Goal: Task Accomplishment & Management: Manage account settings

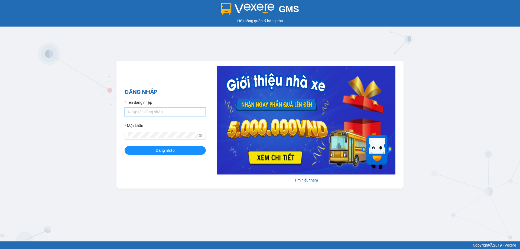
drag, startPoint x: 162, startPoint y: 114, endPoint x: 158, endPoint y: 113, distance: 3.8
click at [160, 114] on input "Tên đăng nhập" at bounding box center [165, 112] width 81 height 9
type input "dltduong.hhg"
click at [125, 146] on button "Đăng nhập" at bounding box center [165, 150] width 81 height 9
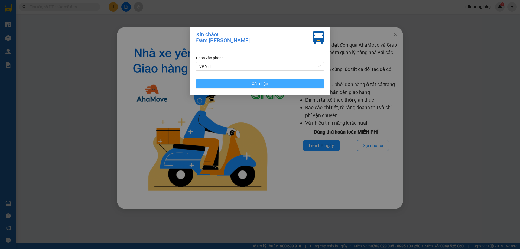
click at [258, 83] on span "Xác nhận" at bounding box center [260, 84] width 16 height 6
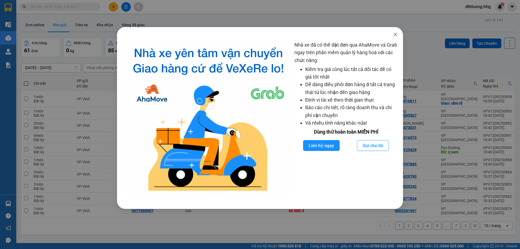
click at [393, 34] on icon "close" at bounding box center [395, 34] width 4 height 4
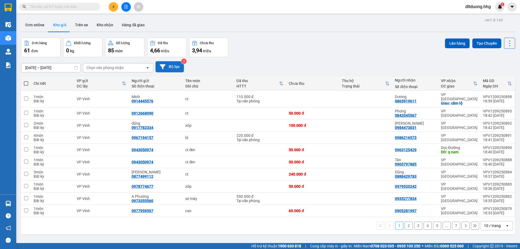
click at [172, 66] on button "Bộ lọc" at bounding box center [169, 66] width 28 height 11
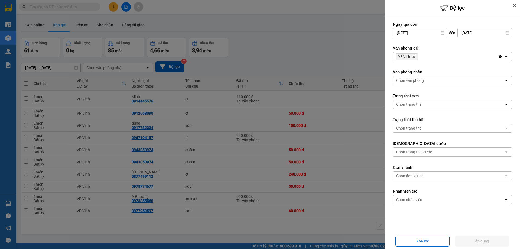
click at [431, 58] on div "VP Vinh Delete" at bounding box center [445, 56] width 105 height 9
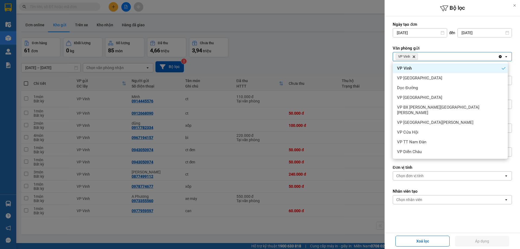
click at [424, 66] on div "VP Vinh" at bounding box center [450, 68] width 115 height 10
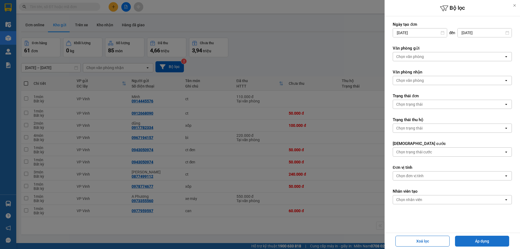
click at [490, 242] on button "Áp dụng" at bounding box center [482, 241] width 54 height 11
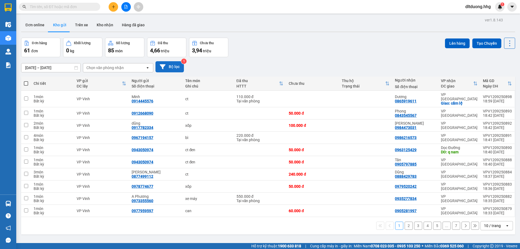
click at [166, 69] on button "Bộ lọc" at bounding box center [169, 66] width 28 height 11
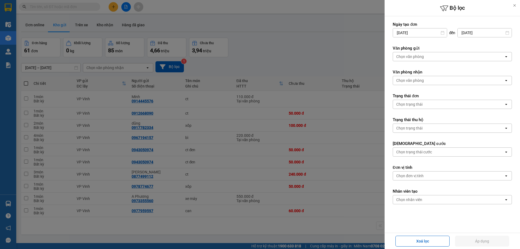
click at [424, 56] on div "Chọn văn phòng" at bounding box center [448, 56] width 111 height 9
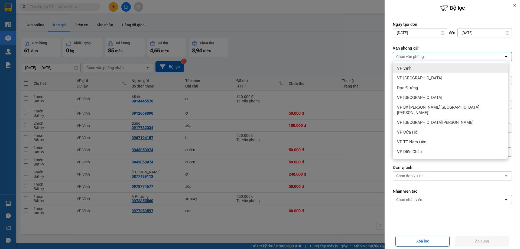
click at [413, 68] on div "VP Vinh" at bounding box center [450, 68] width 115 height 10
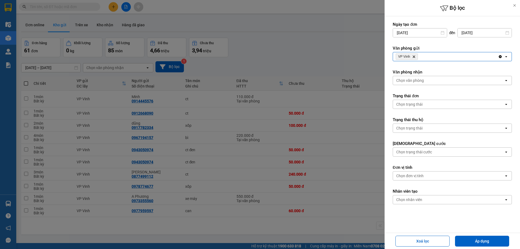
click at [438, 57] on div "VP Vinh Delete" at bounding box center [445, 56] width 105 height 9
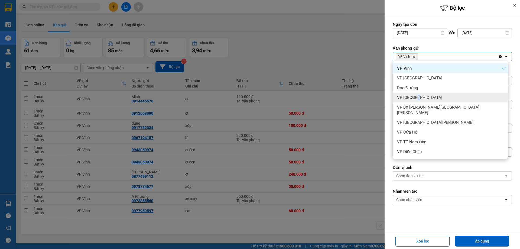
drag, startPoint x: 417, startPoint y: 97, endPoint x: 435, endPoint y: 77, distance: 25.9
click at [417, 97] on span "VP [GEOGRAPHIC_DATA]" at bounding box center [419, 97] width 45 height 5
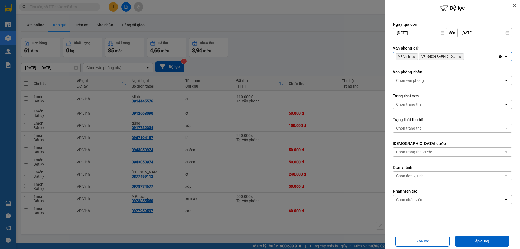
click at [459, 55] on div "VP Vinh Delete VP Can Lộc Delete" at bounding box center [445, 56] width 105 height 9
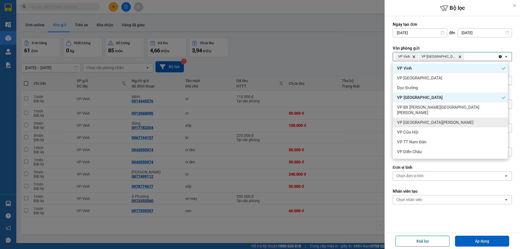
drag, startPoint x: 425, startPoint y: 119, endPoint x: 431, endPoint y: 106, distance: 14.6
click at [425, 120] on span "VP [GEOGRAPHIC_DATA]" at bounding box center [435, 122] width 76 height 5
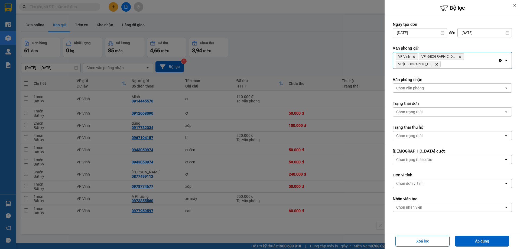
click at [442, 61] on input "Selected VP Vinh, VP Can Lộc, VP Cầu Yên Xuân." at bounding box center [442, 63] width 1 height 5
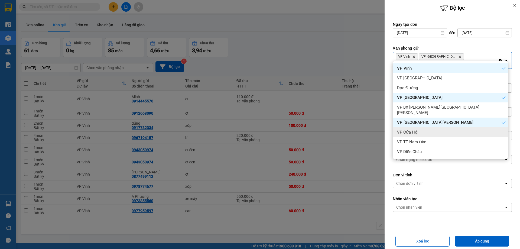
click at [413, 129] on div "VP Cửa Hội" at bounding box center [450, 132] width 115 height 10
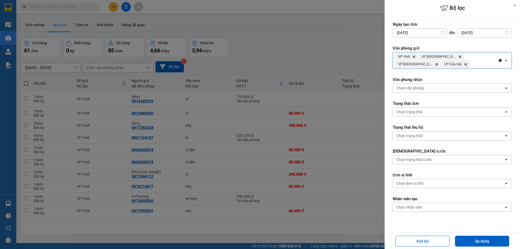
click at [446, 67] on div "VP Vinh Delete VP Can Lộc Delete VP Cầu Yên Xuân Delete VP Cửa Hội Delete" at bounding box center [445, 60] width 105 height 16
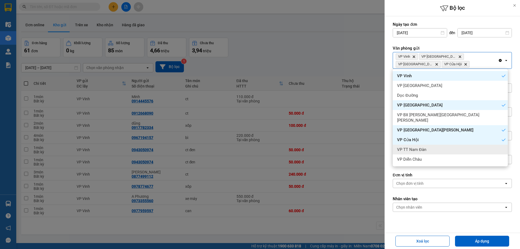
click at [418, 147] on span "VP TT Nam Đàn" at bounding box center [411, 149] width 29 height 5
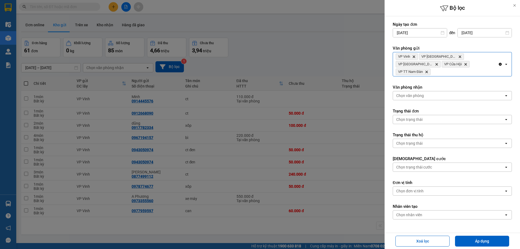
click at [465, 65] on div "VP Vinh Delete VP Can Lộc Delete VP Cầu Yên Xuân Delete VP Cửa Hội Delete VP TT…" at bounding box center [445, 64] width 105 height 24
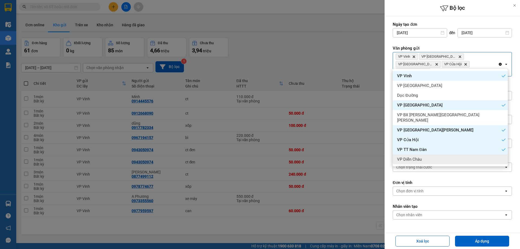
click at [420, 157] on span "VP Diễn Châu" at bounding box center [409, 159] width 25 height 5
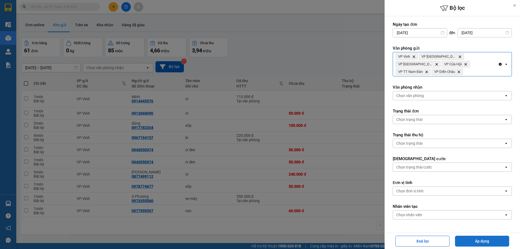
click at [478, 241] on button "Áp dụng" at bounding box center [482, 241] width 54 height 11
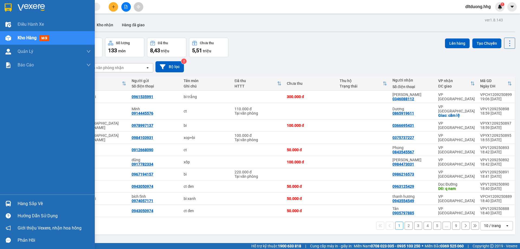
click at [19, 38] on span "Kho hàng" at bounding box center [27, 37] width 19 height 5
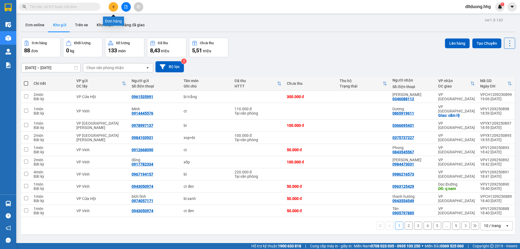
click at [115, 10] on button at bounding box center [113, 6] width 9 height 9
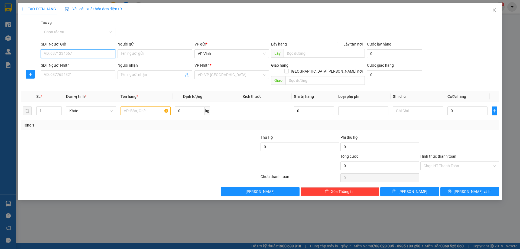
drag, startPoint x: 73, startPoint y: 55, endPoint x: 74, endPoint y: 42, distance: 13.0
click at [72, 55] on input "SĐT Người Gửi" at bounding box center [78, 53] width 74 height 9
type input "0913577678"
click at [82, 64] on div "0913577678 - Toàn" at bounding box center [78, 64] width 68 height 6
type input "Toàn"
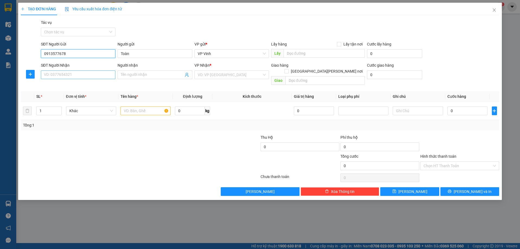
type input "0913577678"
click at [81, 75] on input "SĐT Người Nhận" at bounding box center [78, 74] width 74 height 9
click at [78, 85] on div "0777234575 - Thi" at bounding box center [78, 86] width 68 height 6
type input "0777234575"
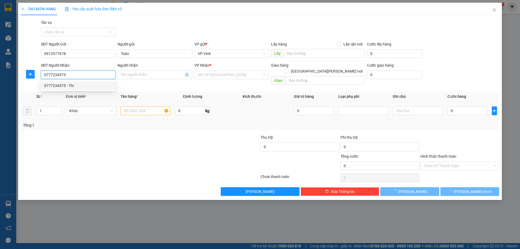
type input "Thi"
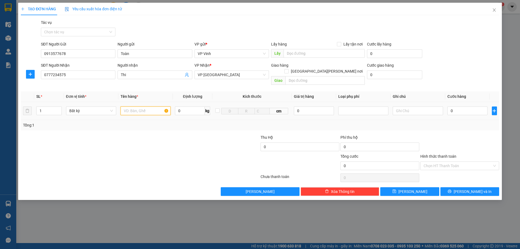
click at [128, 106] on input "text" at bounding box center [146, 110] width 50 height 9
type input "ct"
click at [468, 108] on input "0" at bounding box center [468, 110] width 40 height 9
type input "5"
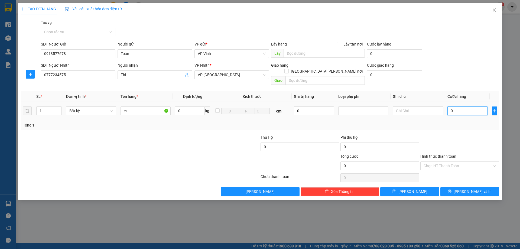
type input "5"
type input "50"
type input "500"
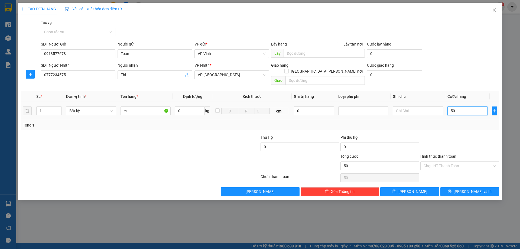
type input "500"
type input "5.000"
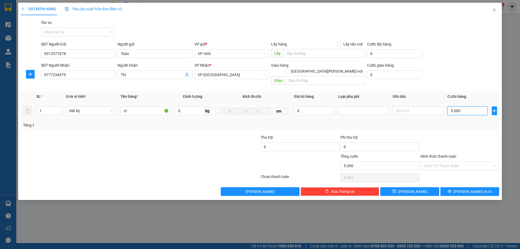
type input "50.000"
click at [477, 162] on input "Hình thức thanh toán" at bounding box center [458, 166] width 69 height 8
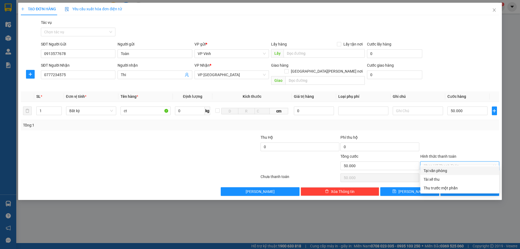
click at [461, 171] on div "Tại văn phòng" at bounding box center [460, 171] width 72 height 6
type input "0"
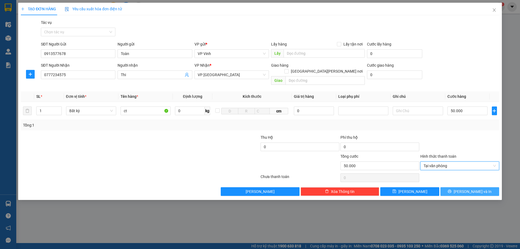
click at [452, 189] on icon "printer" at bounding box center [450, 191] width 4 height 4
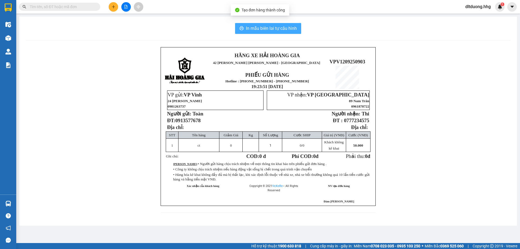
click at [286, 28] on span "In mẫu biên lai tự cấu hình" at bounding box center [271, 28] width 51 height 7
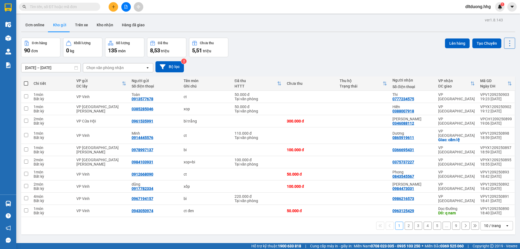
click at [113, 5] on button at bounding box center [113, 6] width 9 height 9
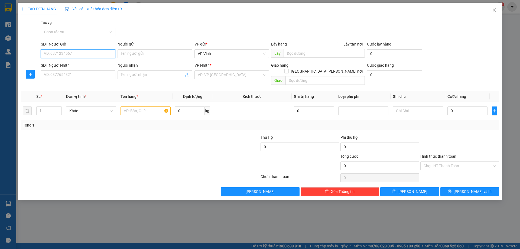
click at [110, 52] on input "SĐT Người Gửi" at bounding box center [78, 53] width 74 height 9
click at [495, 12] on icon "close" at bounding box center [494, 10] width 4 height 4
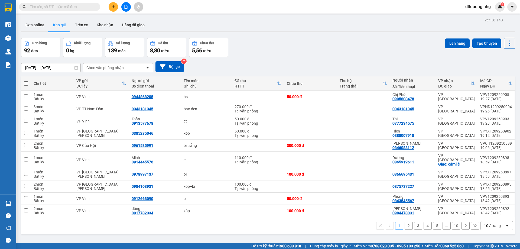
click at [112, 7] on icon "plus" at bounding box center [114, 7] width 4 height 4
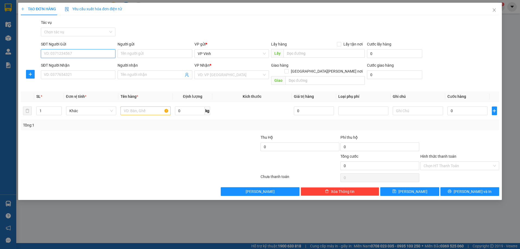
click at [95, 53] on input "SĐT Người Gửi" at bounding box center [78, 53] width 74 height 9
click at [311, 55] on input "text" at bounding box center [324, 53] width 81 height 9
type input "88"
click at [76, 75] on input "SĐT Người Nhận" at bounding box center [78, 74] width 74 height 9
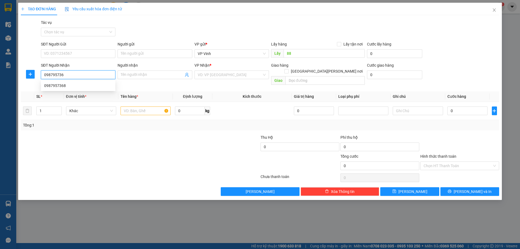
type input "0987957368"
click at [77, 86] on div "0987957368" at bounding box center [78, 86] width 68 height 6
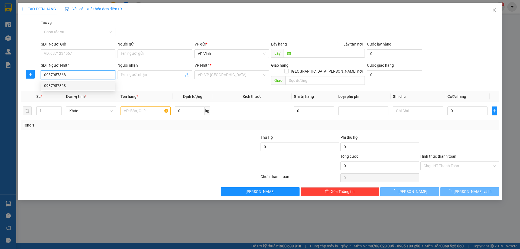
type input "Q NAM"
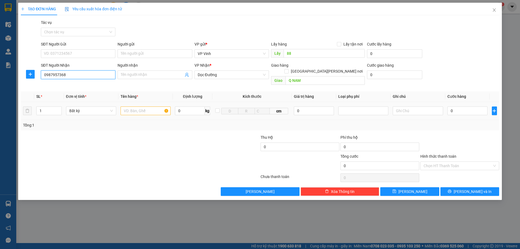
type input "0987957368"
click at [161, 106] on input "text" at bounding box center [146, 110] width 50 height 9
type input "chim"
click at [451, 108] on input "0" at bounding box center [468, 110] width 40 height 9
type input "1"
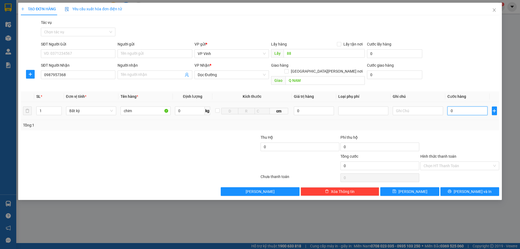
type input "1"
type input "10"
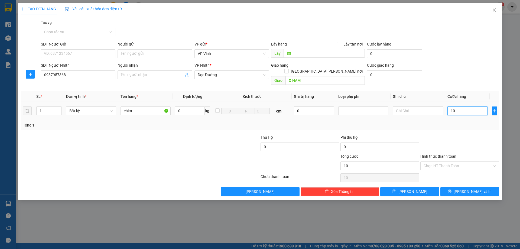
type input "100"
type input "1.000"
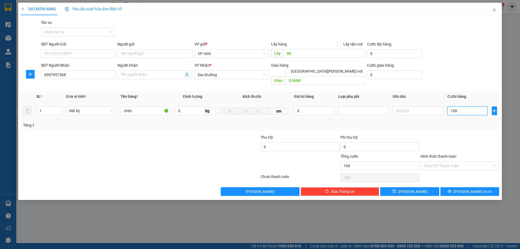
type input "1.000"
type input "10.000"
type input "100.000"
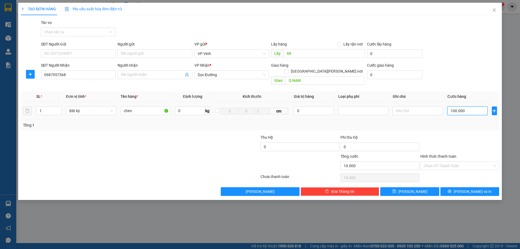
type input "100.000"
click at [425, 187] on button "Lưu" at bounding box center [409, 191] width 59 height 9
type input "0"
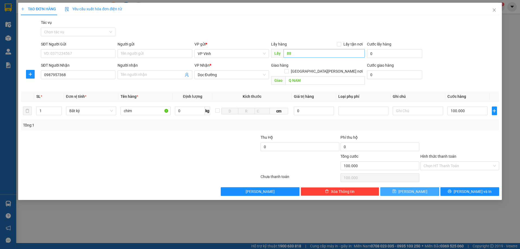
type input "0"
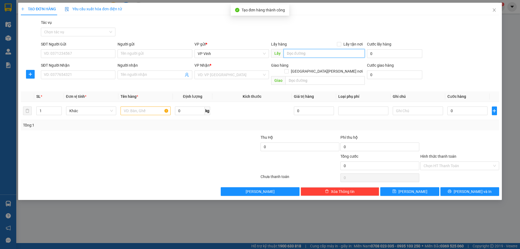
click at [315, 53] on input "text" at bounding box center [324, 53] width 81 height 9
type input "88"
click at [89, 72] on input "SĐT Người Nhận" at bounding box center [78, 74] width 74 height 9
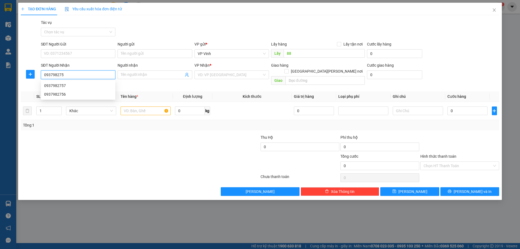
type input "0937982756"
click at [92, 86] on div "0937982756" at bounding box center [78, 86] width 68 height 6
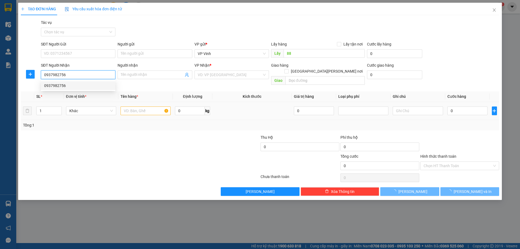
type input "cầu đỏ"
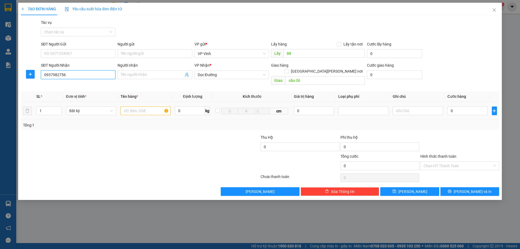
type input "0937982756"
click at [135, 106] on input "text" at bounding box center [146, 110] width 50 height 9
type input "xốp"
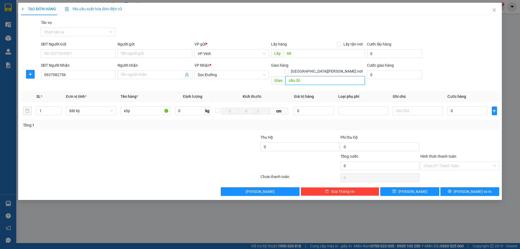
click at [317, 77] on input "cầu đỏ" at bounding box center [325, 80] width 79 height 9
type input "Q. Nam"
click at [458, 106] on input "0" at bounding box center [468, 110] width 40 height 9
type input "5"
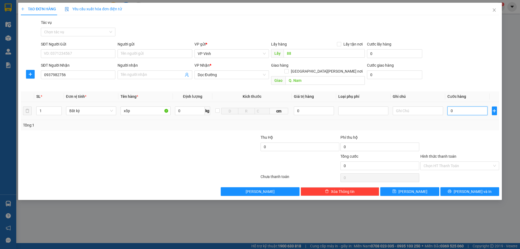
type input "5"
type input "50"
type input "500"
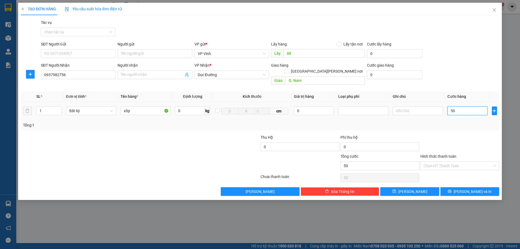
type input "500"
type input "5.000"
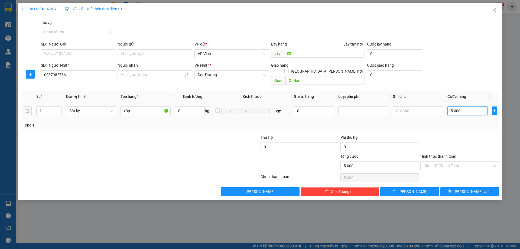
type input "50.000"
click at [413, 189] on span "Lưu" at bounding box center [413, 192] width 29 height 6
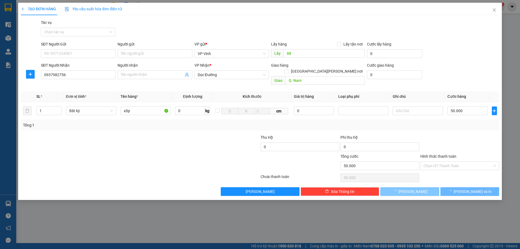
type input "0"
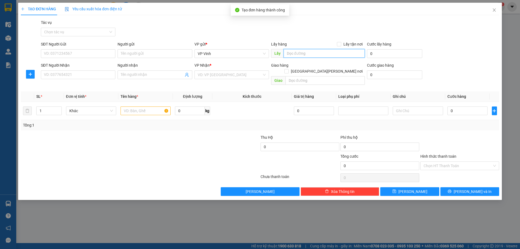
click at [323, 56] on input "text" at bounding box center [324, 53] width 81 height 9
type input "88"
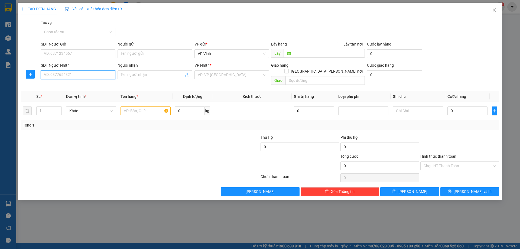
click at [72, 73] on input "SĐT Người Nhận" at bounding box center [78, 74] width 74 height 9
click at [56, 74] on input "0982652008" at bounding box center [78, 74] width 74 height 9
click at [62, 86] on div "0982632008" at bounding box center [78, 86] width 68 height 6
type input "0982632008"
click at [147, 106] on input "text" at bounding box center [146, 110] width 50 height 9
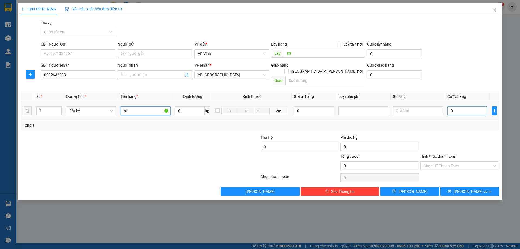
type input "bì"
click at [466, 107] on input "0" at bounding box center [468, 110] width 40 height 9
type input "7"
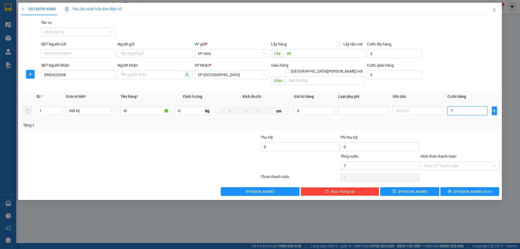
type input "70"
type input "700"
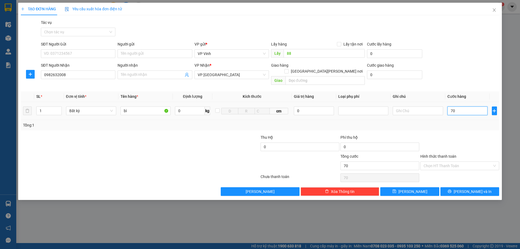
type input "700"
type input "7.000"
type input "70.000"
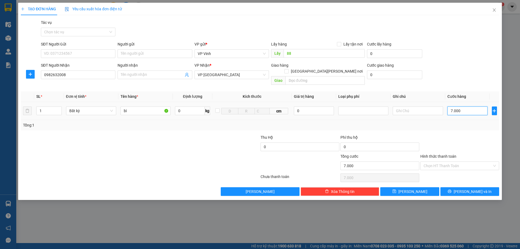
type input "70.000"
click at [422, 187] on button "Lưu" at bounding box center [409, 191] width 59 height 9
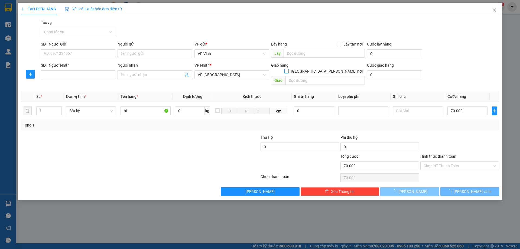
type input "0"
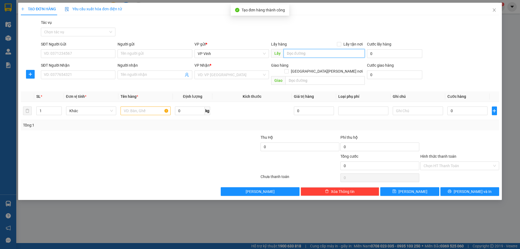
click at [351, 55] on input "text" at bounding box center [324, 53] width 81 height 9
type input "88"
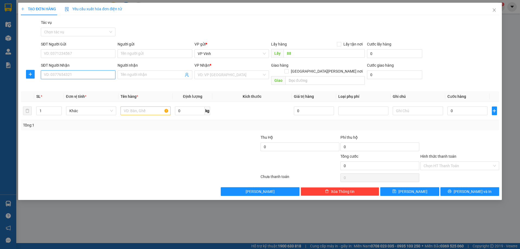
click at [87, 77] on input "SĐT Người Nhận" at bounding box center [78, 74] width 74 height 9
click at [48, 74] on input "0879072525" at bounding box center [78, 74] width 74 height 9
click at [54, 73] on input "0979072525" at bounding box center [78, 74] width 74 height 9
type input "0979472525"
click at [75, 86] on div "0979472525" at bounding box center [78, 86] width 68 height 6
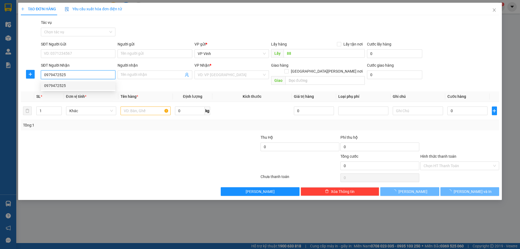
type input "q n"
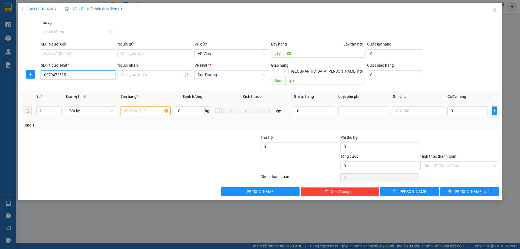
type input "0979472525"
click at [159, 106] on input "text" at bounding box center [146, 110] width 50 height 9
type input "chim"
click at [466, 106] on input "0" at bounding box center [468, 110] width 40 height 9
type input "1"
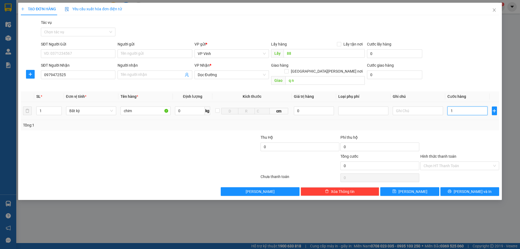
type input "1"
type input "10"
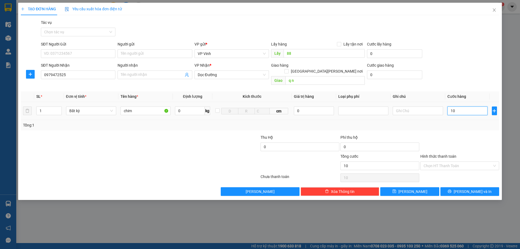
type input "100"
type input "1.000"
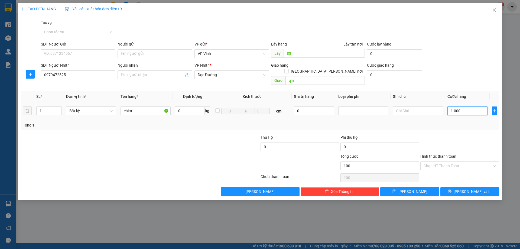
type input "1.000"
type input "10.000"
type input "100.000"
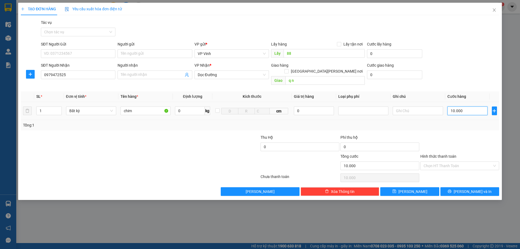
type input "100.000"
click at [420, 187] on button "Lưu" at bounding box center [409, 191] width 59 height 9
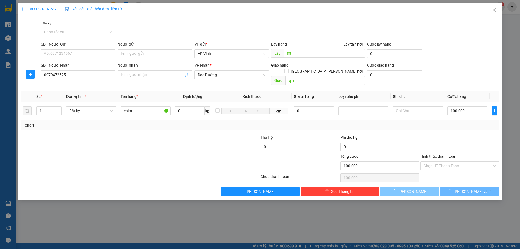
type input "0"
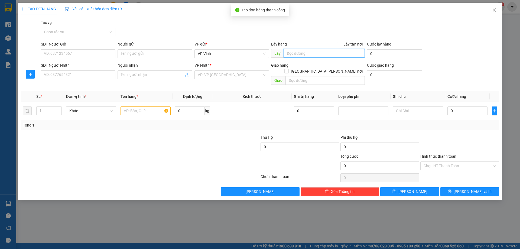
click at [338, 54] on input "text" at bounding box center [324, 53] width 81 height 9
type input "88"
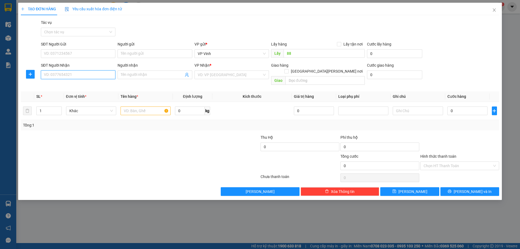
click at [108, 76] on input "SĐT Người Nhận" at bounding box center [78, 74] width 74 height 9
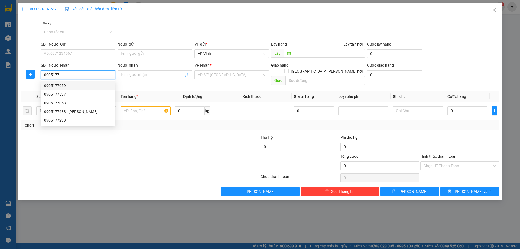
click at [106, 85] on div "0905177059" at bounding box center [78, 86] width 68 height 6
type input "0905177059"
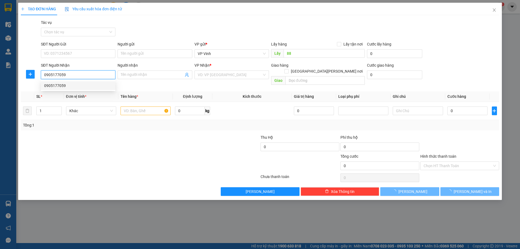
type input "Q nam"
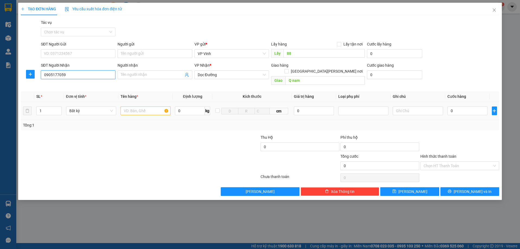
type input "0905177059"
click at [137, 106] on input "text" at bounding box center [146, 110] width 50 height 9
type input "chim"
click at [466, 109] on input "0" at bounding box center [468, 110] width 40 height 9
type input "1"
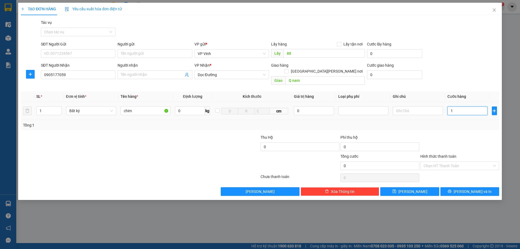
type input "1"
type input "10"
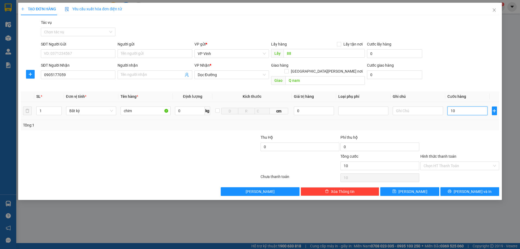
type input "100"
type input "1.000"
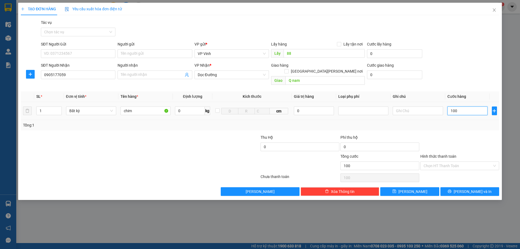
type input "1.000"
type input "10.000"
type input "100.000"
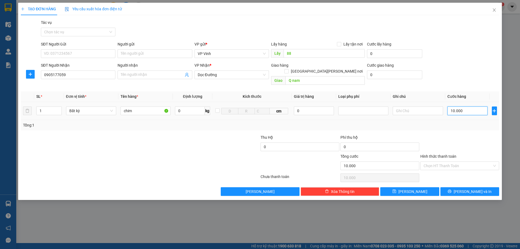
type input "100.000"
click at [320, 76] on input "Q nam" at bounding box center [325, 80] width 79 height 9
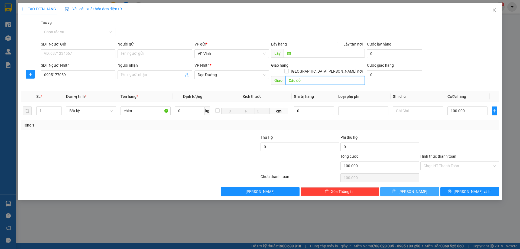
type input "Cầu đỏ"
click at [414, 189] on span "Lưu" at bounding box center [413, 192] width 29 height 6
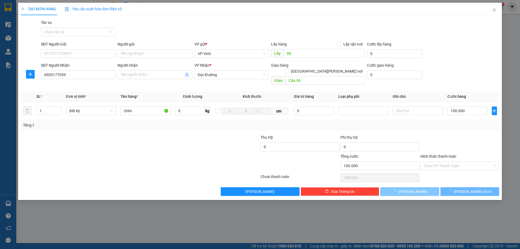
type input "0"
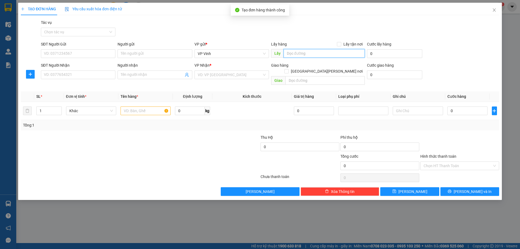
click at [326, 50] on input "text" at bounding box center [324, 53] width 81 height 9
type input "88"
click at [44, 73] on input "SĐT Người Nhận" at bounding box center [78, 74] width 74 height 9
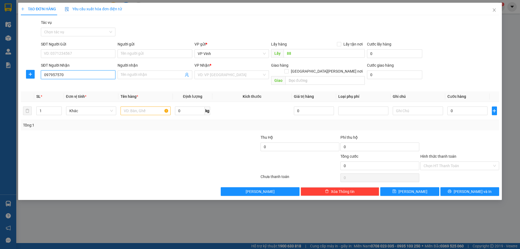
type input "0979575708"
click at [64, 88] on div "0979575708" at bounding box center [78, 86] width 68 height 6
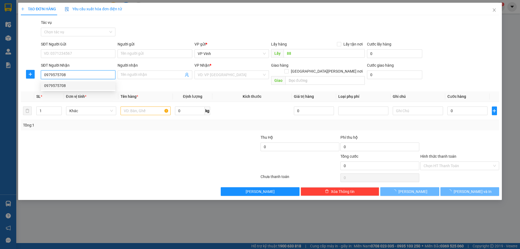
type input "Q nam"
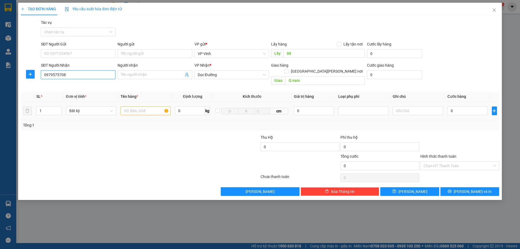
type input "0979575708"
click at [148, 107] on input "text" at bounding box center [146, 110] width 50 height 9
type input "xốp"
click at [465, 106] on input "0" at bounding box center [468, 110] width 40 height 9
type input "1"
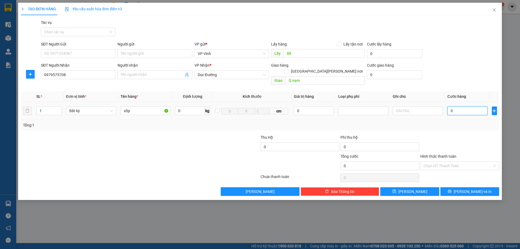
type input "1"
type input "10"
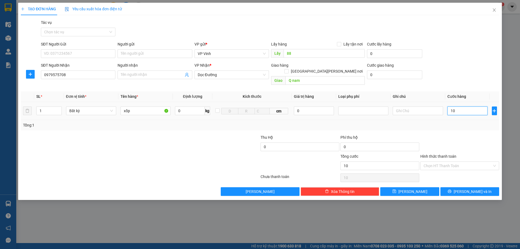
type input "100"
type input "1.000"
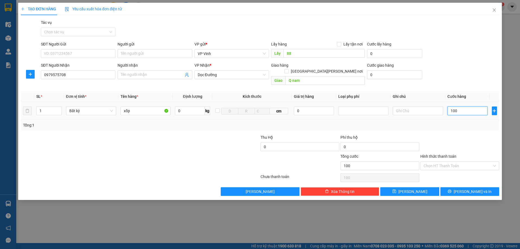
type input "1.000"
type input "10.000"
type input "100.000"
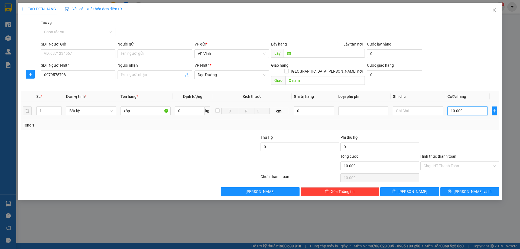
type input "100.000"
click at [456, 162] on input "Hình thức thanh toán" at bounding box center [458, 166] width 69 height 8
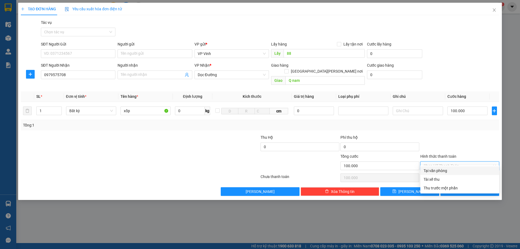
click at [442, 169] on div "Tại văn phòng" at bounding box center [460, 171] width 72 height 6
type input "0"
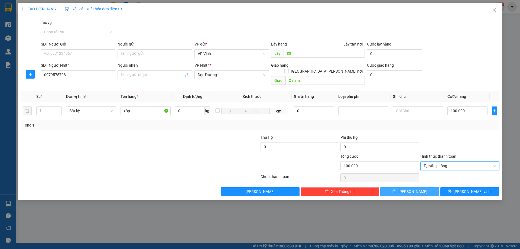
click at [387, 187] on button "Lưu" at bounding box center [409, 191] width 59 height 9
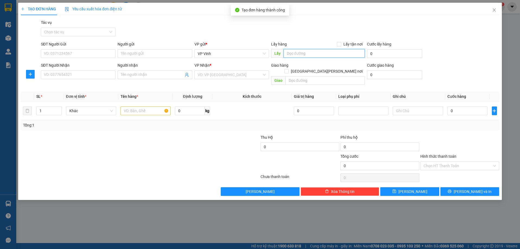
click at [321, 53] on input "text" at bounding box center [324, 53] width 81 height 9
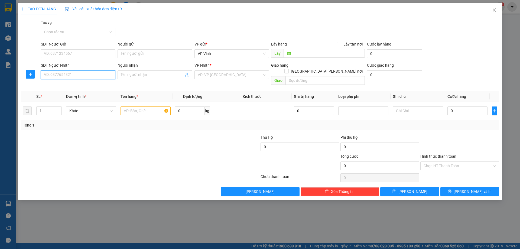
click at [83, 73] on input "SĐT Người Nhận" at bounding box center [78, 74] width 74 height 9
click at [230, 74] on input "search" at bounding box center [230, 75] width 64 height 8
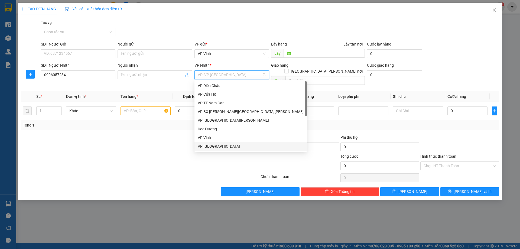
click at [220, 145] on div "VP [GEOGRAPHIC_DATA]" at bounding box center [251, 146] width 106 height 6
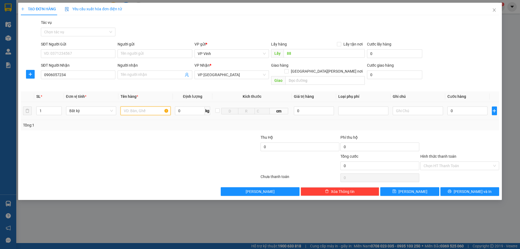
click at [161, 108] on input "text" at bounding box center [146, 110] width 50 height 9
click at [481, 109] on input "0" at bounding box center [468, 110] width 40 height 9
click at [470, 162] on input "Hình thức thanh toán" at bounding box center [458, 166] width 69 height 8
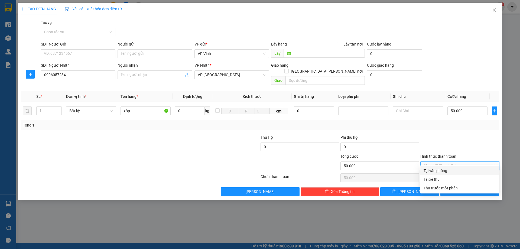
click at [461, 168] on div "Tại văn phòng" at bounding box center [460, 171] width 72 height 6
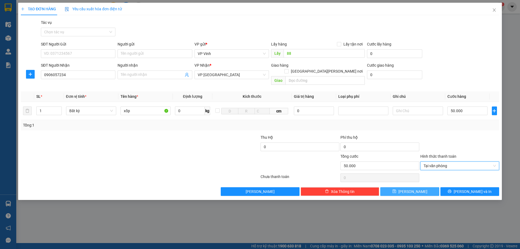
click at [401, 187] on button "Lưu" at bounding box center [409, 191] width 59 height 9
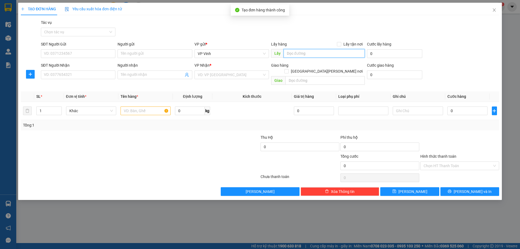
click at [323, 52] on input "text" at bounding box center [324, 53] width 81 height 9
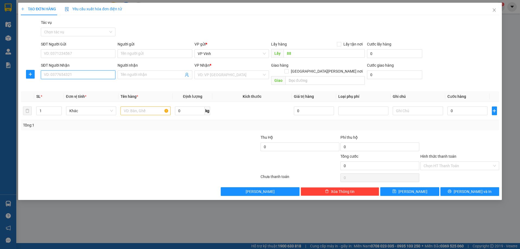
click at [74, 77] on input "SĐT Người Nhận" at bounding box center [78, 74] width 74 height 9
click at [233, 77] on input "search" at bounding box center [230, 75] width 64 height 8
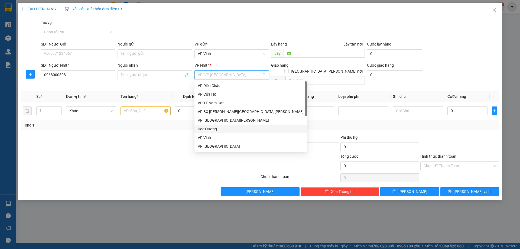
click at [214, 128] on div "Dọc Đường" at bounding box center [251, 129] width 106 height 6
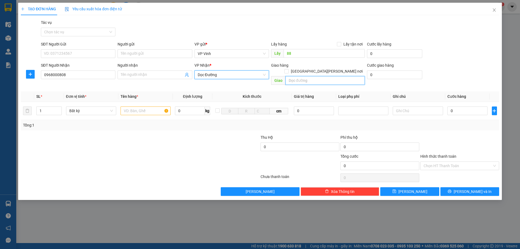
click at [294, 76] on input "text" at bounding box center [325, 80] width 79 height 9
click at [142, 106] on input "text" at bounding box center [146, 110] width 50 height 9
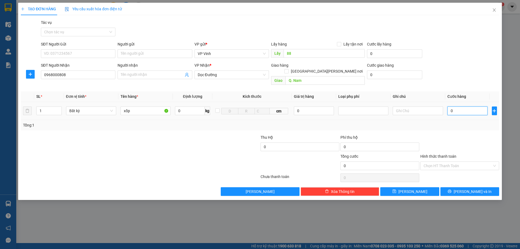
click at [466, 106] on input "0" at bounding box center [468, 110] width 40 height 9
click at [434, 187] on button "Lưu" at bounding box center [409, 191] width 59 height 9
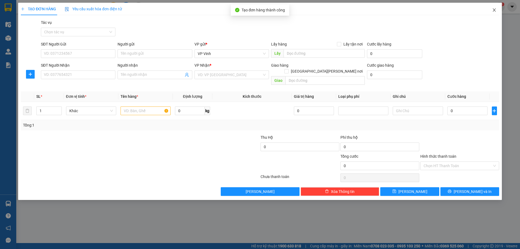
click at [495, 10] on icon "close" at bounding box center [494, 10] width 4 height 4
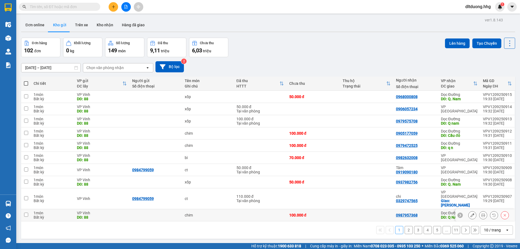
scroll to position [25, 0]
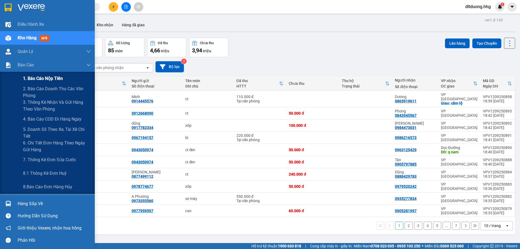
click at [38, 79] on span "1. Báo cáo nộp tiền" at bounding box center [43, 78] width 40 height 7
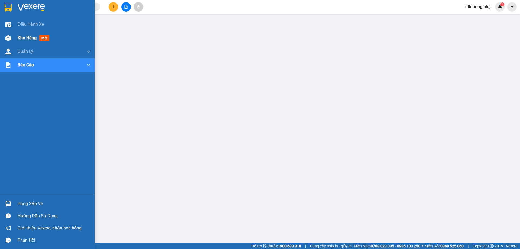
click at [28, 38] on span "Kho hàng" at bounding box center [27, 37] width 19 height 5
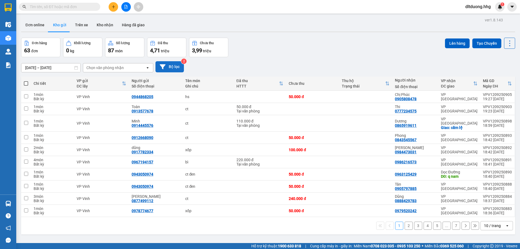
click at [166, 69] on button "Bộ lọc" at bounding box center [169, 66] width 28 height 11
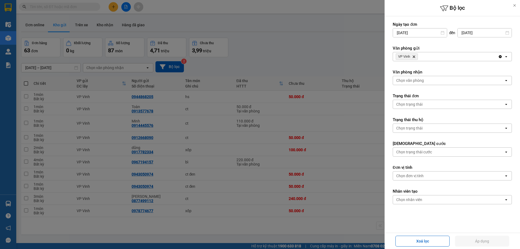
click at [415, 57] on icon "Delete" at bounding box center [413, 56] width 3 height 3
drag, startPoint x: 415, startPoint y: 57, endPoint x: 418, endPoint y: 56, distance: 3.1
click at [423, 57] on div "Chọn văn phòng" at bounding box center [410, 56] width 28 height 5
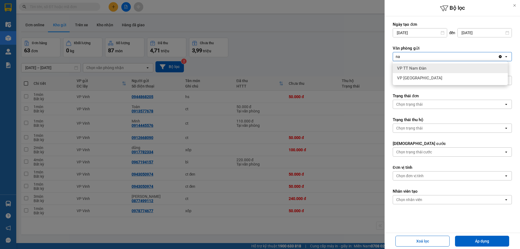
type input "na"
click at [418, 68] on span "VP TT Nam Đàn" at bounding box center [411, 68] width 29 height 5
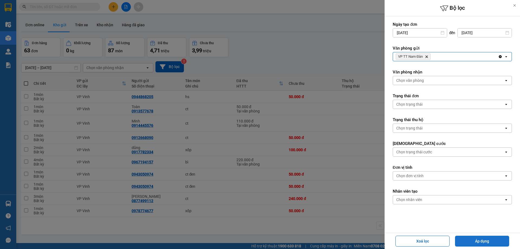
click at [485, 240] on button "Áp dụng" at bounding box center [482, 241] width 54 height 11
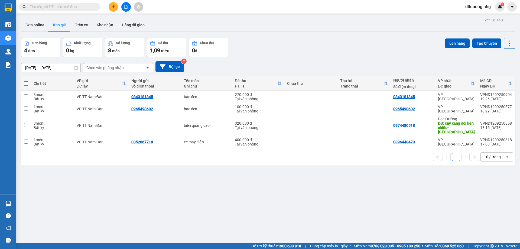
click at [60, 25] on button "Kho gửi" at bounding box center [60, 24] width 22 height 13
click at [180, 67] on button "Bộ lọc" at bounding box center [169, 66] width 28 height 11
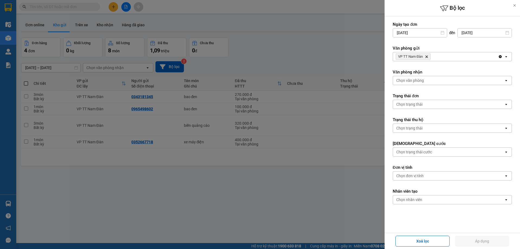
click at [427, 57] on icon "VP TT Nam Đàn, close by backspace" at bounding box center [427, 57] width 2 height 2
click at [427, 57] on div "Chọn văn phòng" at bounding box center [448, 56] width 111 height 9
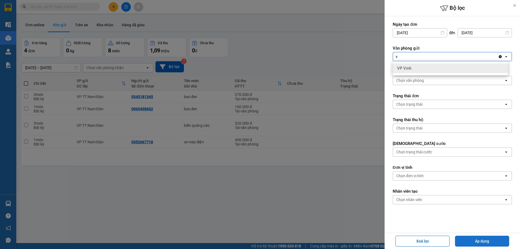
type input "v"
click at [469, 240] on button "Áp dụng" at bounding box center [482, 241] width 54 height 11
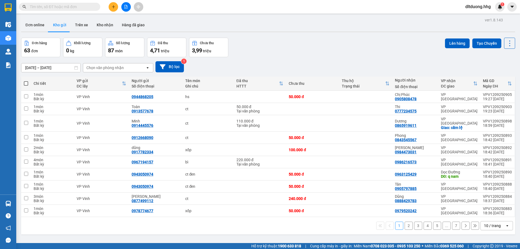
click at [116, 7] on button at bounding box center [113, 6] width 9 height 9
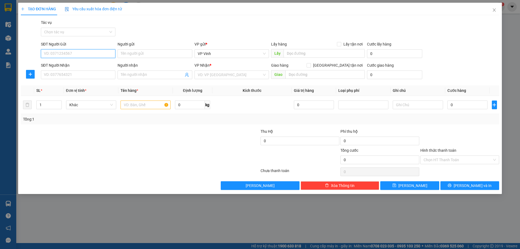
click at [91, 55] on input "SĐT Người Gửi" at bounding box center [78, 53] width 74 height 9
click at [89, 66] on div "0969353222 - ngọc" at bounding box center [78, 64] width 68 height 6
type input "0969353222"
type input "ngọc"
type input "0969353222"
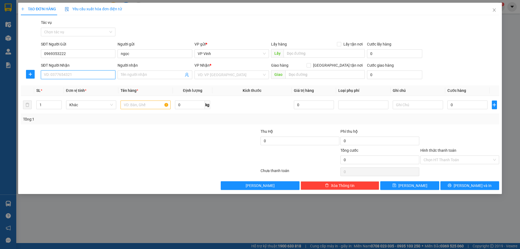
click at [88, 75] on input "SĐT Người Nhận" at bounding box center [78, 74] width 74 height 9
click at [80, 86] on div "0976454292 - TÚ" at bounding box center [78, 86] width 68 height 6
type input "0976454292"
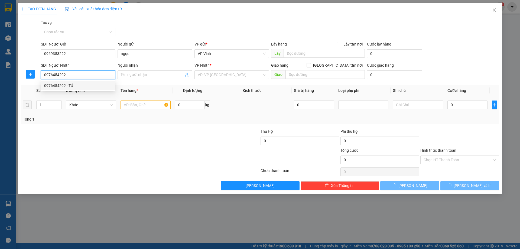
type input "TÚ"
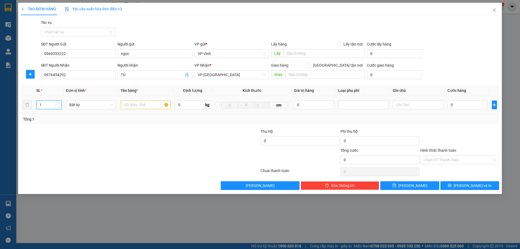
click at [51, 106] on input "1" at bounding box center [49, 105] width 25 height 8
type input "2"
click at [129, 104] on input "text" at bounding box center [146, 105] width 50 height 9
type input "bì đen"
click at [453, 104] on input "0" at bounding box center [468, 105] width 40 height 9
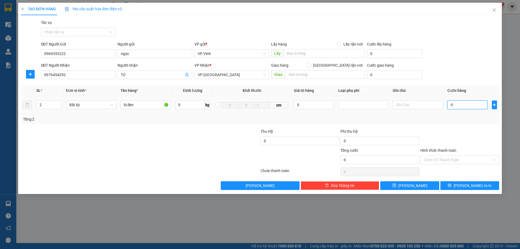
type input "2"
type input "21"
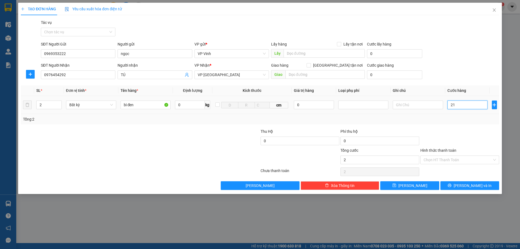
type input "21"
type input "210"
type input "2.100"
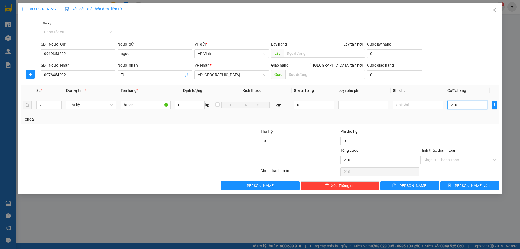
type input "2.100"
type input "21.000"
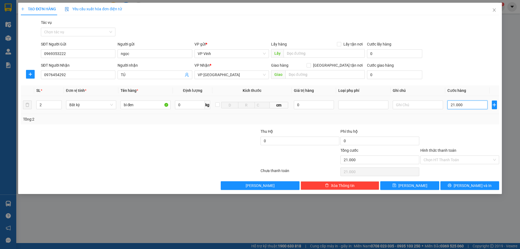
type input "210.000"
click at [469, 159] on input "Hình thức thanh toán" at bounding box center [458, 160] width 69 height 8
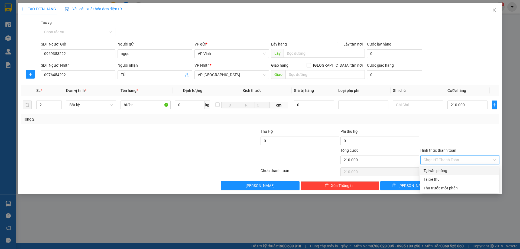
click at [465, 170] on div "Tại văn phòng" at bounding box center [460, 171] width 72 height 6
type input "0"
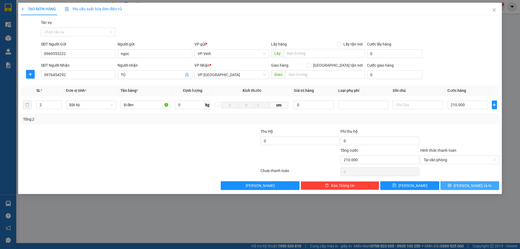
click at [474, 186] on span "Lưu và In" at bounding box center [473, 186] width 38 height 6
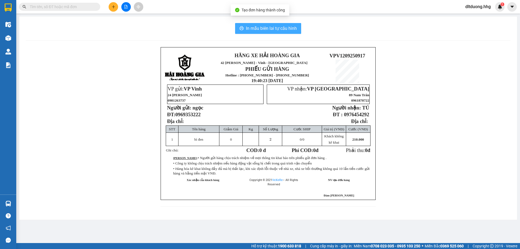
click at [284, 30] on span "In mẫu biên lai tự cấu hình" at bounding box center [271, 28] width 51 height 7
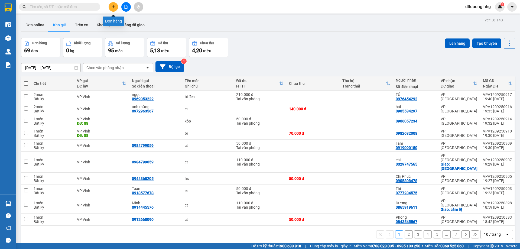
click at [113, 6] on icon "plus" at bounding box center [114, 7] width 4 height 4
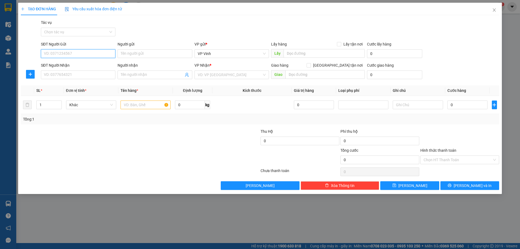
click at [95, 54] on input "SĐT Người Gửi" at bounding box center [78, 53] width 74 height 9
type input "0949783872"
click at [86, 67] on div "0949783872 - Vinh" at bounding box center [78, 64] width 68 height 6
type input "Vinh"
type input "0949783872"
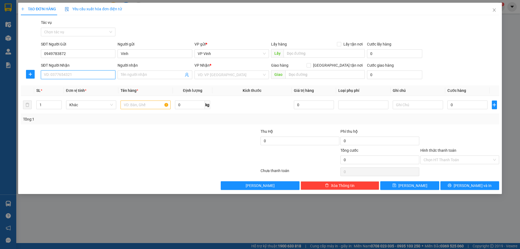
click at [86, 77] on input "SĐT Người Nhận" at bounding box center [78, 74] width 74 height 9
click at [81, 87] on div "0911172016 - thành" at bounding box center [78, 86] width 68 height 6
type input "0911172016"
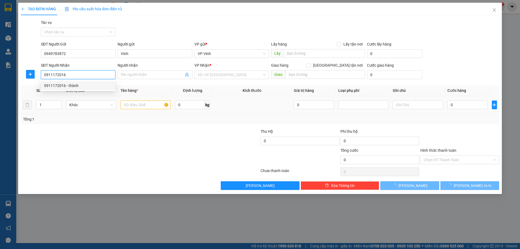
type input "thành"
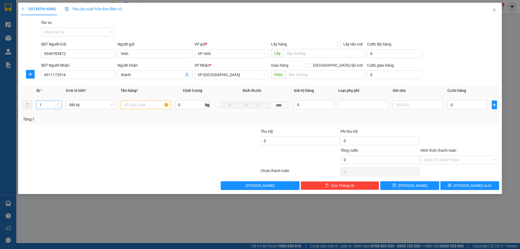
click at [46, 104] on input "1" at bounding box center [49, 105] width 25 height 8
type input "2"
click at [481, 109] on input "0" at bounding box center [468, 105] width 40 height 9
type input "1"
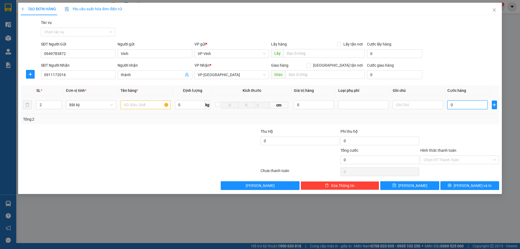
type input "1"
type input "10"
type input "100"
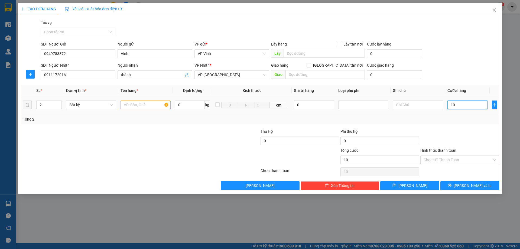
type input "100"
type input "1.000"
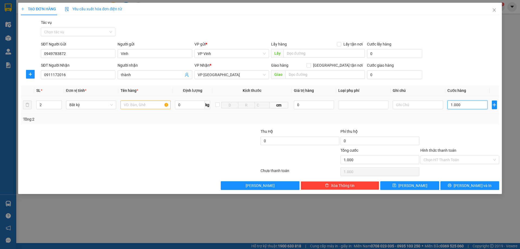
type input "10.000"
type input "100.000"
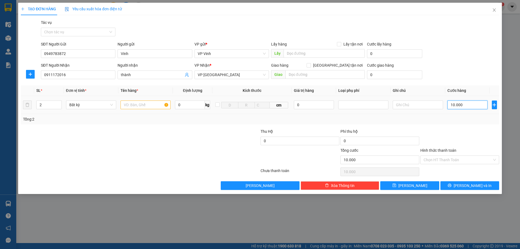
type input "100.000"
click at [478, 160] on input "Hình thức thanh toán" at bounding box center [458, 160] width 69 height 8
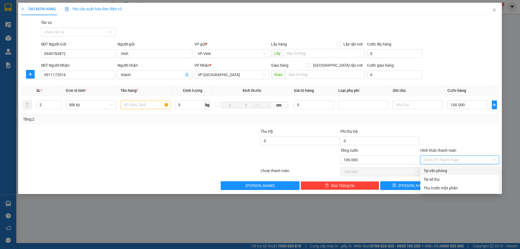
click at [473, 170] on div "Tại văn phòng" at bounding box center [460, 171] width 72 height 6
type input "0"
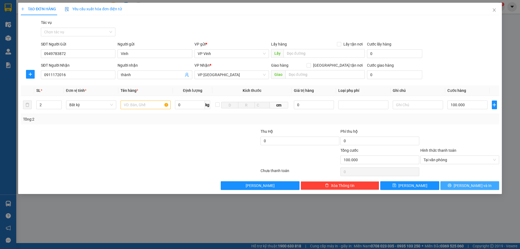
click at [482, 187] on button "Lưu và In" at bounding box center [469, 185] width 59 height 9
click at [153, 105] on input "text" at bounding box center [146, 105] width 50 height 9
type input "xốp+ct"
click at [479, 186] on span "Lưu và In" at bounding box center [473, 186] width 38 height 6
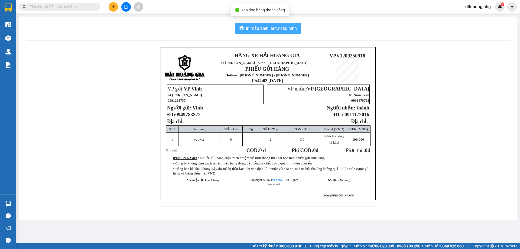
click at [297, 30] on button "In mẫu biên lai tự cấu hình" at bounding box center [268, 28] width 66 height 11
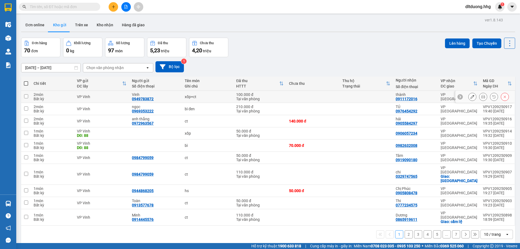
click at [481, 95] on icon at bounding box center [483, 97] width 4 height 4
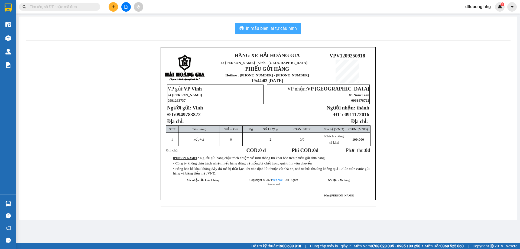
click at [265, 29] on span "In mẫu biên lai tự cấu hình" at bounding box center [271, 28] width 51 height 7
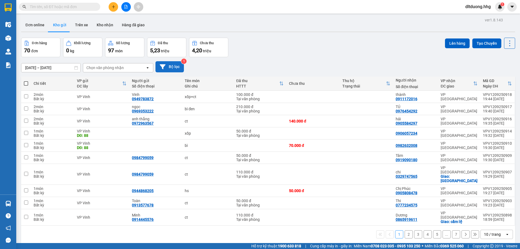
click at [164, 67] on icon at bounding box center [163, 67] width 6 height 6
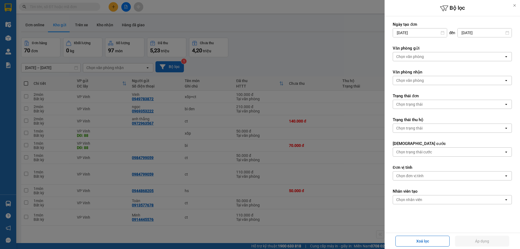
click at [420, 58] on div "Chọn văn phòng" at bounding box center [410, 56] width 28 height 5
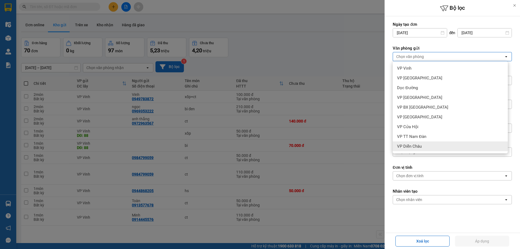
click at [407, 145] on span "VP Diễn Châu" at bounding box center [409, 146] width 25 height 5
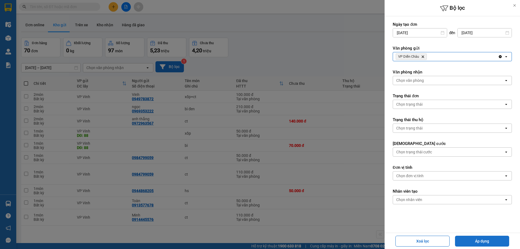
click at [482, 239] on button "Áp dụng" at bounding box center [482, 241] width 54 height 11
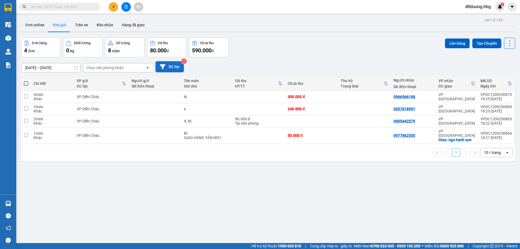
click at [173, 67] on button "Bộ lọc" at bounding box center [169, 66] width 28 height 11
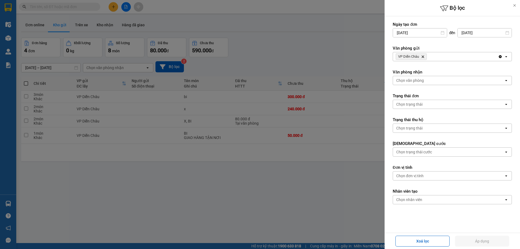
click at [423, 57] on icon "Delete" at bounding box center [422, 56] width 3 height 3
click at [423, 57] on div "Chọn văn phòng" at bounding box center [410, 56] width 28 height 5
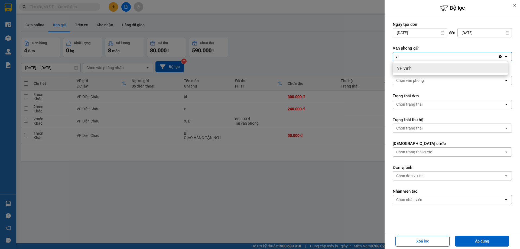
type input "vi"
click at [429, 67] on div "VP Vinh" at bounding box center [450, 68] width 115 height 10
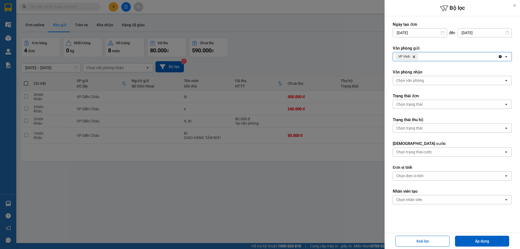
click at [434, 52] on div "VP Vinh Delete Clear all open" at bounding box center [452, 56] width 119 height 9
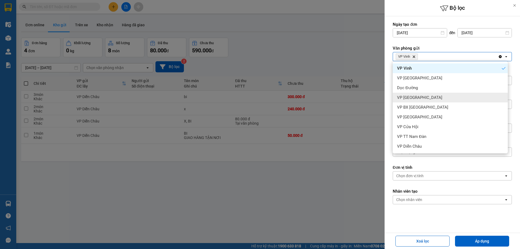
click at [432, 97] on div "VP Can Lộc" at bounding box center [450, 98] width 115 height 10
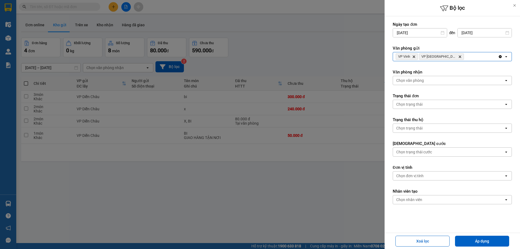
click at [456, 59] on div "VP Vinh Delete VP Can Lộc Delete" at bounding box center [445, 56] width 105 height 9
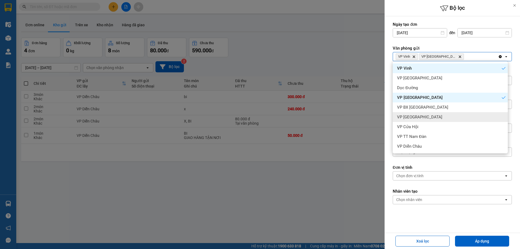
click at [435, 117] on div "VP Cầu Yên Xuân" at bounding box center [450, 117] width 115 height 10
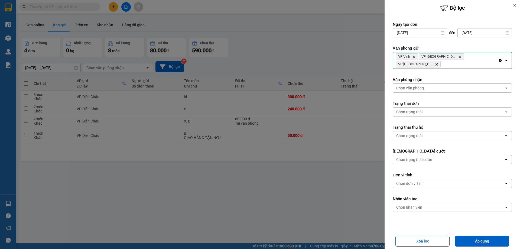
click at [442, 61] on input "Selected VP Vinh, VP Can Lộc, VP Cầu Yên Xuân." at bounding box center [442, 63] width 1 height 5
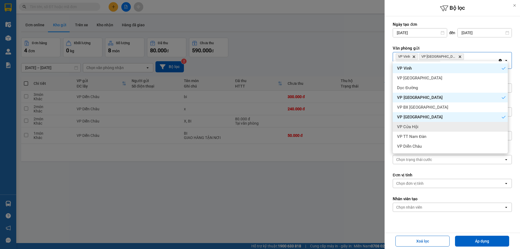
click at [427, 129] on div "VP Cửa Hội" at bounding box center [450, 127] width 115 height 10
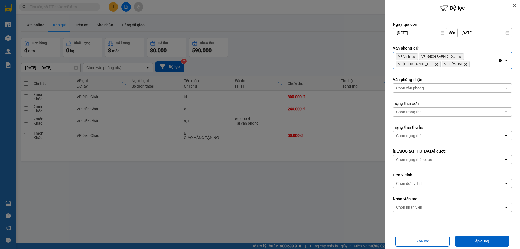
click at [461, 63] on div "VP Vinh Delete VP Can Lộc Delete VP Cầu Yên Xuân Delete VP Cửa Hội Delete" at bounding box center [445, 60] width 105 height 16
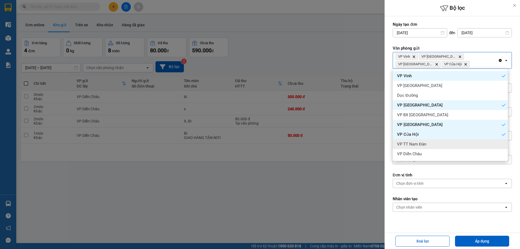
click at [422, 142] on span "VP TT Nam Đàn" at bounding box center [411, 143] width 29 height 5
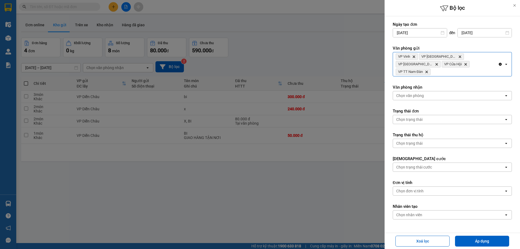
click at [463, 65] on div "VP Vinh Delete VP Can Lộc Delete VP Cầu Yên Xuân Delete VP Cửa Hội Delete VP TT…" at bounding box center [445, 64] width 105 height 24
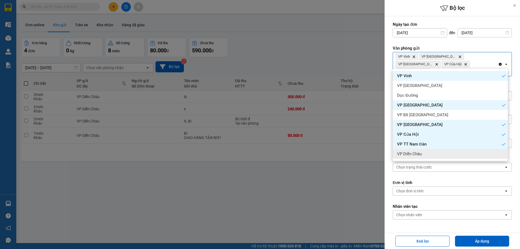
click at [422, 152] on span "VP Diễn Châu" at bounding box center [409, 153] width 25 height 5
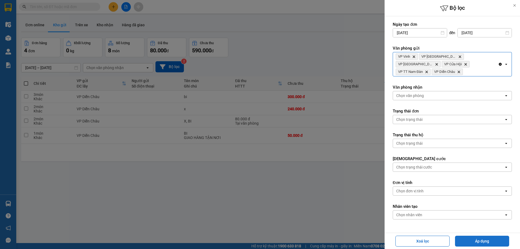
click at [481, 240] on button "Áp dụng" at bounding box center [482, 241] width 54 height 11
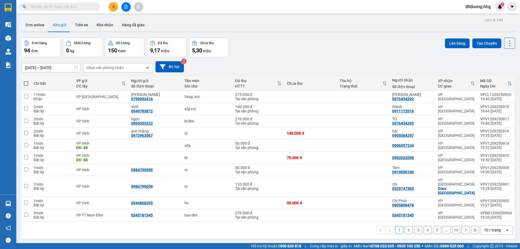
click at [66, 69] on input "10/09/2025 – 12/09/2025" at bounding box center [50, 67] width 59 height 9
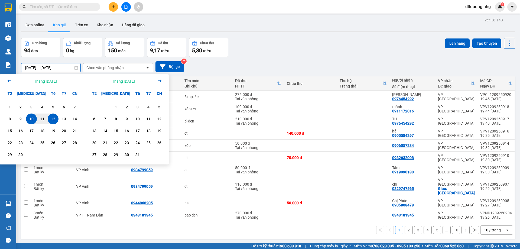
click at [54, 121] on div "12" at bounding box center [53, 119] width 8 height 7
type input "12/09/2025 – 12/09/2025"
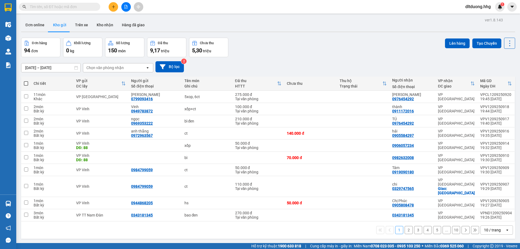
click at [491, 227] on div "10 / trang" at bounding box center [492, 229] width 17 height 5
click at [491, 209] on span "100 / trang" at bounding box center [491, 209] width 20 height 5
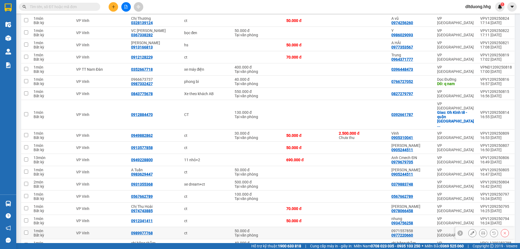
scroll to position [840, 0]
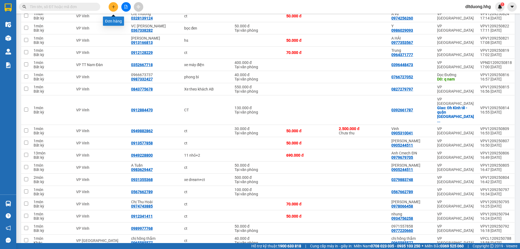
click at [113, 6] on icon "plus" at bounding box center [114, 7] width 4 height 4
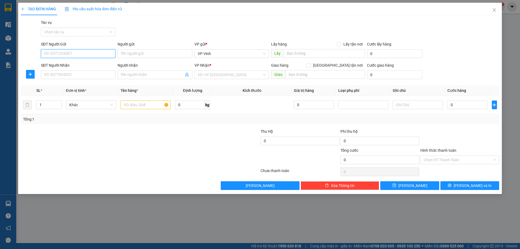
click at [82, 54] on input "SĐT Người Gửi" at bounding box center [78, 53] width 74 height 9
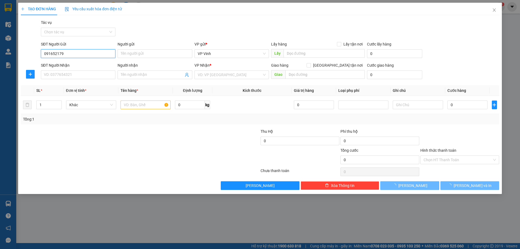
type input "0916521798"
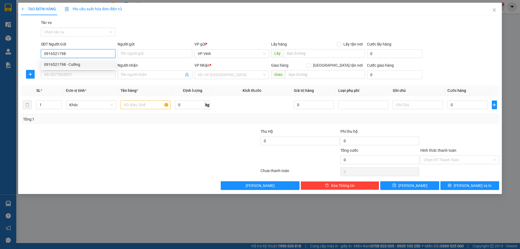
click at [82, 66] on div "0916521798 - Cường" at bounding box center [78, 64] width 68 height 6
type input "Cường"
type input "0916521798"
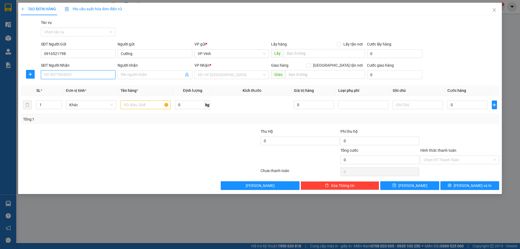
click at [83, 76] on input "SĐT Người Nhận" at bounding box center [78, 74] width 74 height 9
click at [79, 84] on div "0948794958 - Vinh" at bounding box center [78, 86] width 68 height 6
type input "0948794958"
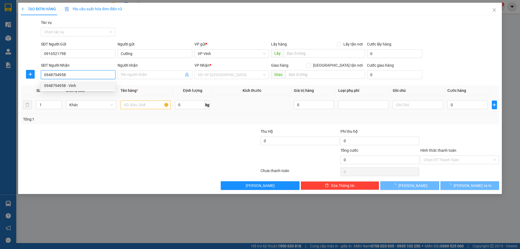
type input "Vinh"
checkbox input "true"
type input "thanh khê"
type input "50.000"
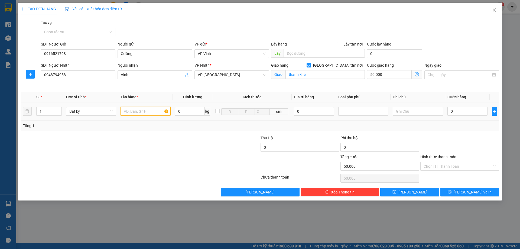
click at [150, 113] on input "text" at bounding box center [146, 111] width 50 height 9
type input "xốp"
click at [464, 109] on input "0" at bounding box center [468, 111] width 40 height 9
type input "5"
type input "50.005"
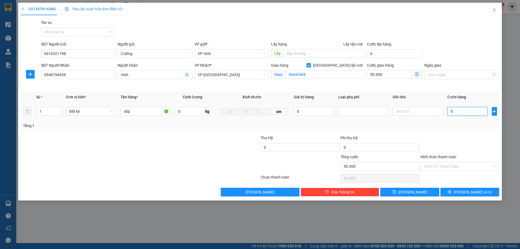
type input "50.005"
type input "50"
type input "50.050"
type input "500"
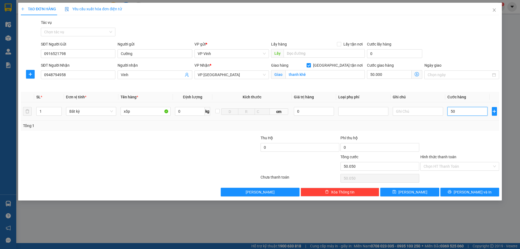
type input "50.500"
type input "5.000"
type input "55.000"
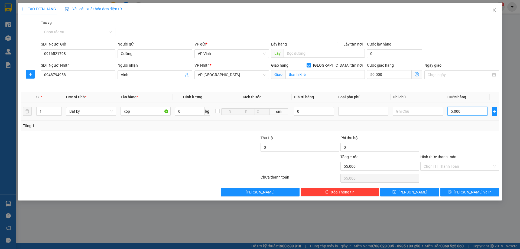
type input "50.000"
type input "100.000"
type input "50.000"
click at [449, 165] on input "Hình thức thanh toán" at bounding box center [458, 166] width 69 height 8
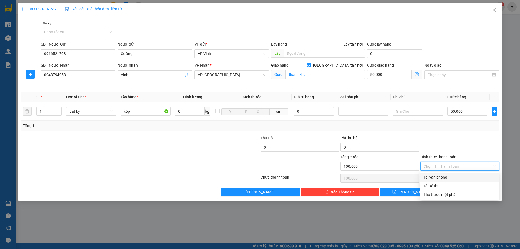
click at [443, 179] on div "Tại văn phòng" at bounding box center [460, 177] width 72 height 6
type input "0"
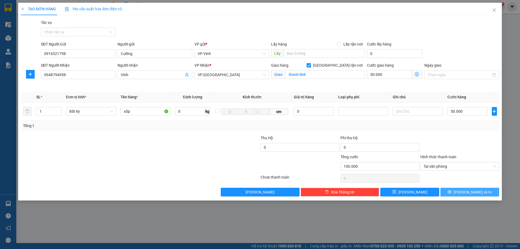
click at [469, 194] on span "Lưu và In" at bounding box center [473, 192] width 38 height 6
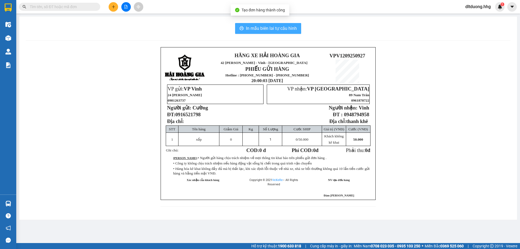
click at [271, 28] on span "In mẫu biên lai tự cấu hình" at bounding box center [271, 28] width 51 height 7
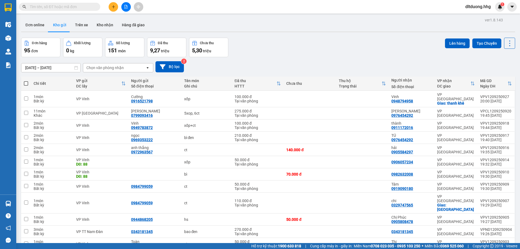
click at [114, 5] on icon "plus" at bounding box center [114, 7] width 4 height 4
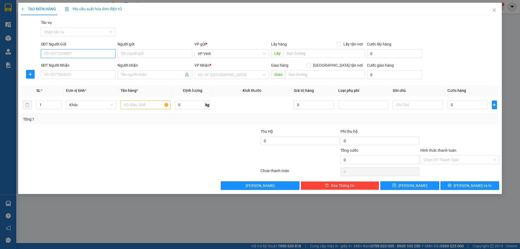
click at [86, 52] on input "SĐT Người Gửi" at bounding box center [78, 53] width 74 height 9
click at [87, 61] on div "0946091189 - Anh Thắng" at bounding box center [78, 64] width 74 height 9
type input "0946091189"
type input "Anh Thắng"
type input "0946091189"
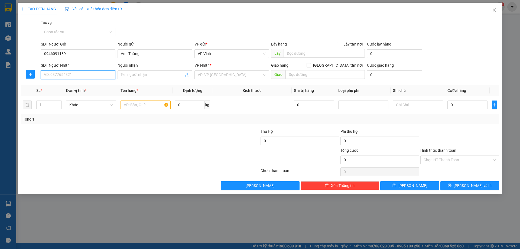
click at [93, 76] on input "SĐT Người Nhận" at bounding box center [78, 74] width 74 height 9
type input "0789734723"
click at [153, 76] on input "Người nhận" at bounding box center [152, 75] width 63 height 6
click at [137, 106] on input "text" at bounding box center [146, 105] width 50 height 9
type input "xốp"
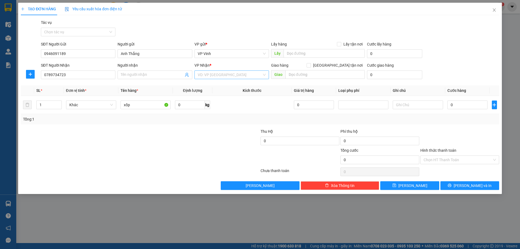
click at [244, 74] on input "search" at bounding box center [230, 75] width 64 height 8
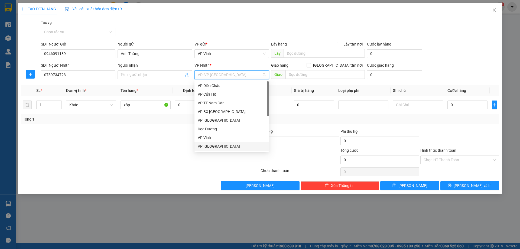
click at [219, 147] on div "VP Đà Nẵng" at bounding box center [232, 146] width 68 height 6
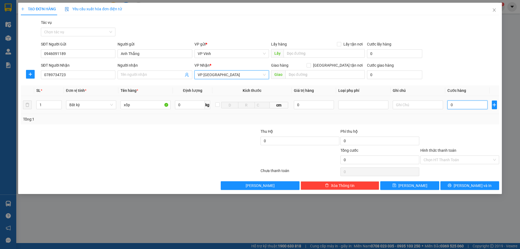
click at [476, 105] on input "0" at bounding box center [468, 105] width 40 height 9
type input "6"
type input "60"
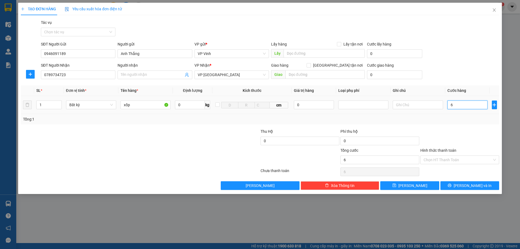
type input "60"
type input "600"
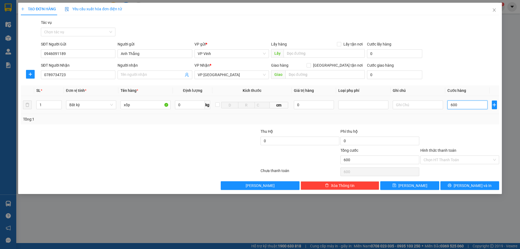
type input "6.000"
type input "600"
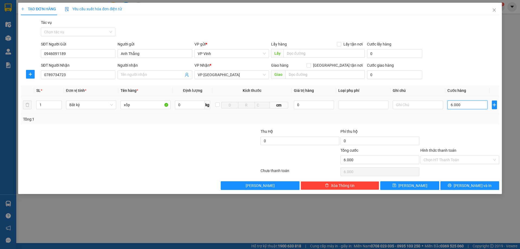
type input "600"
type input "60"
type input "6"
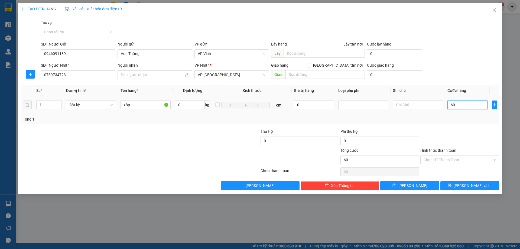
type input "6"
type input "0"
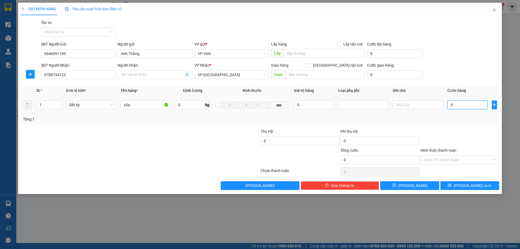
type input "06"
type input "6"
type input "060"
type input "60"
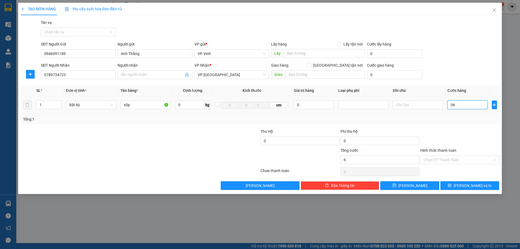
type input "60"
type input "0.600"
type input "600"
type input "06.000"
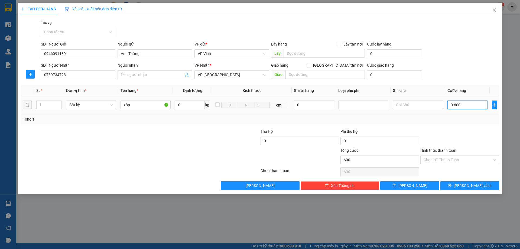
type input "6.000"
type input "060.000"
type input "60.000"
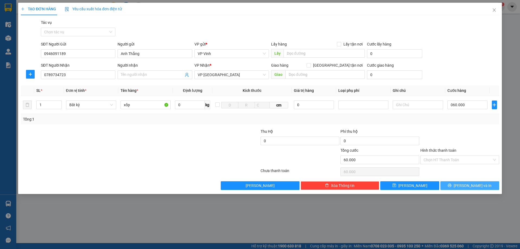
type input "60.000"
click at [475, 184] on span "Lưu và In" at bounding box center [473, 186] width 38 height 6
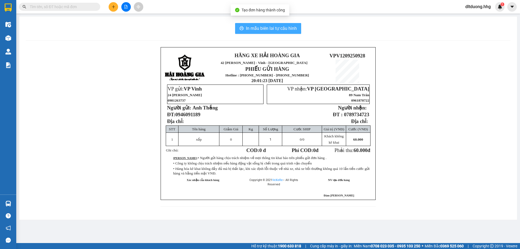
click at [276, 30] on span "In mẫu biên lai tự cấu hình" at bounding box center [271, 28] width 51 height 7
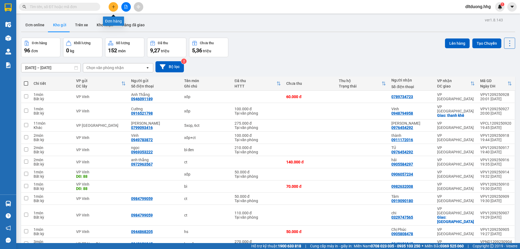
click at [114, 8] on icon "plus" at bounding box center [114, 7] width 4 height 4
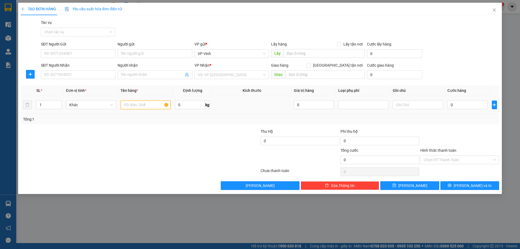
click at [139, 104] on input "text" at bounding box center [146, 105] width 50 height 9
type input "xốp"
click at [77, 54] on input "SĐT Người Gửi" at bounding box center [78, 53] width 74 height 9
type input "0943902223"
click at [76, 74] on input "SĐT Người Nhận" at bounding box center [78, 74] width 74 height 9
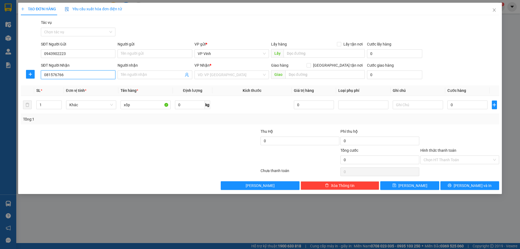
click at [53, 74] on input "081576766" at bounding box center [78, 74] width 74 height 9
type input "0815767766"
click at [234, 73] on input "search" at bounding box center [230, 75] width 64 height 8
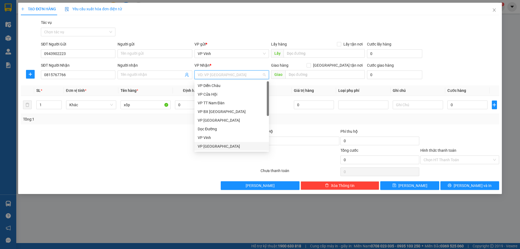
click at [218, 144] on div "VP Đà Nẵng" at bounding box center [232, 146] width 68 height 6
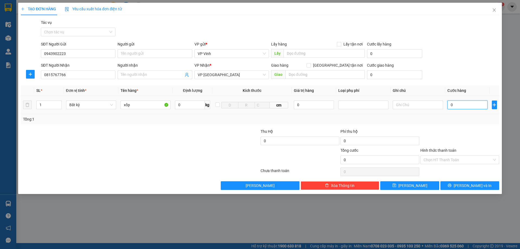
click at [462, 107] on input "0" at bounding box center [468, 105] width 40 height 9
type input "5"
type input "50"
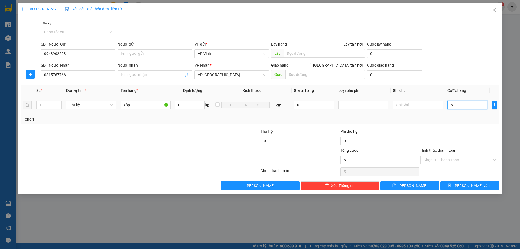
type input "50"
type input "500"
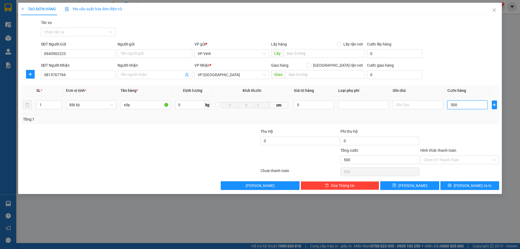
type input "5.000"
type input "50.000"
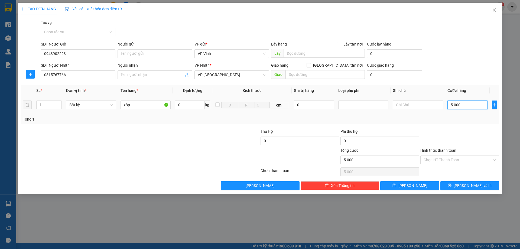
type input "50.000"
click at [310, 65] on input "Giao tận nơi" at bounding box center [309, 65] width 4 height 4
checkbox input "true"
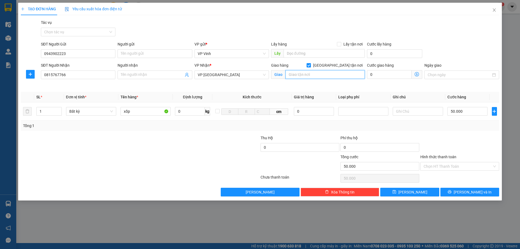
click at [329, 77] on input "text" at bounding box center [325, 74] width 79 height 9
type input "cc FPT Hòa Hải Nũ hành Sơn"
click at [389, 76] on input "0" at bounding box center [389, 74] width 45 height 9
type input "50.005"
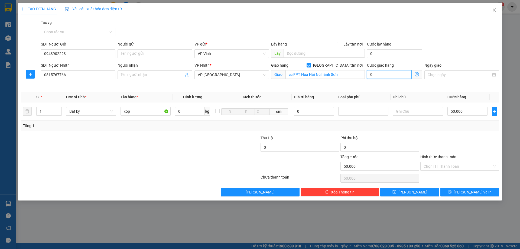
type input "5"
type input "50.050"
type input "50"
type input "50.005"
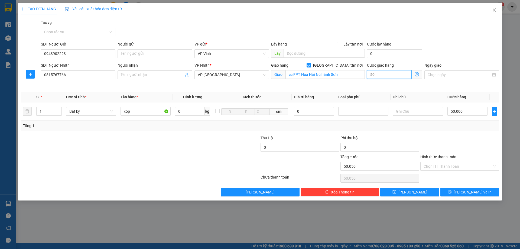
type input "50.005"
type input "5"
type input "50.000"
type input "0"
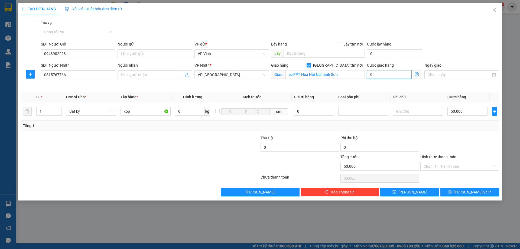
type input "50.008"
type input "8"
type input "50.080"
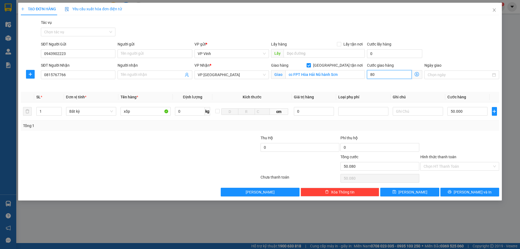
type input "800"
type input "50.800"
type input "58.000"
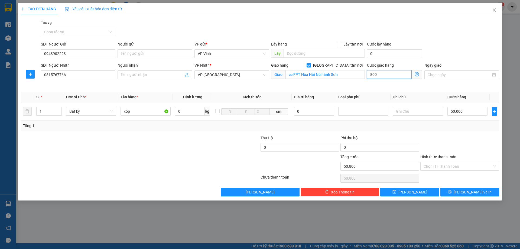
type input "8.000"
type input "130.000"
type input "80.000"
click at [318, 75] on input "cc FPT Hòa Hải Nũ hành Sơn" at bounding box center [325, 74] width 79 height 9
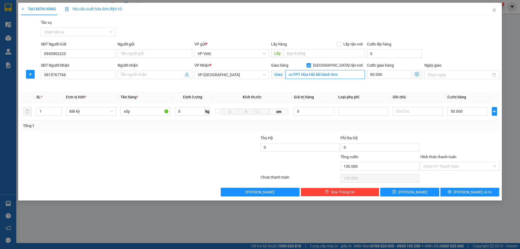
click at [343, 75] on input "cc FPT Hòa Hải Nũ hành Sơn" at bounding box center [325, 74] width 79 height 9
click at [318, 76] on input "cc FPT Hòa Hải Nũ hành Sơn" at bounding box center [325, 74] width 79 height 9
type input "cc FPT Hòa Hải Ngũ hành Sơn"
click at [473, 167] on input "Hình thức thanh toán" at bounding box center [458, 166] width 69 height 8
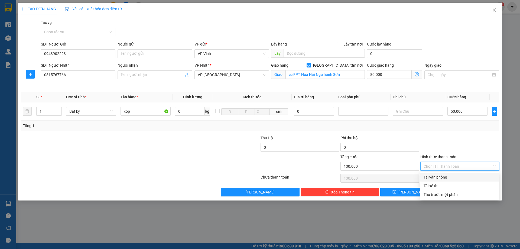
click at [457, 176] on div "Tại văn phòng" at bounding box center [460, 177] width 72 height 6
type input "0"
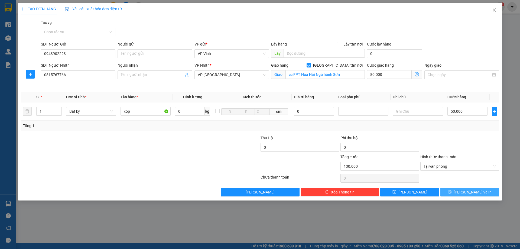
click at [485, 192] on button "Lưu và In" at bounding box center [469, 192] width 59 height 9
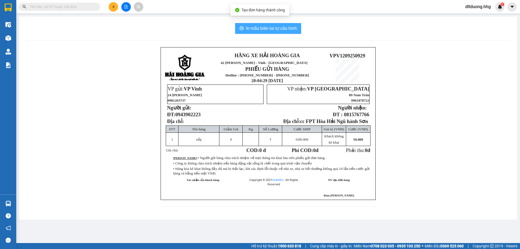
click at [270, 29] on span "In mẫu biên lai tự cấu hình" at bounding box center [271, 28] width 51 height 7
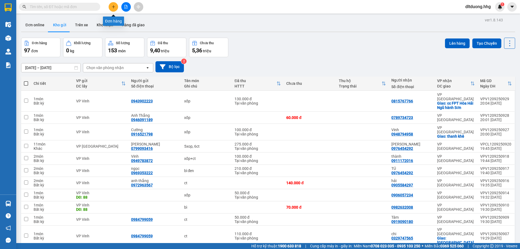
click at [113, 8] on icon "plus" at bounding box center [114, 7] width 4 height 4
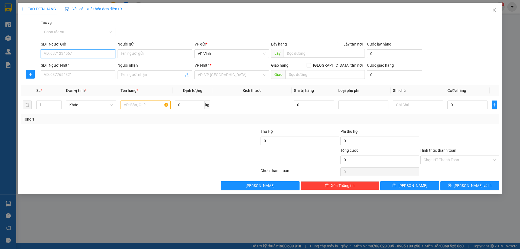
click at [74, 56] on input "SĐT Người Gửi" at bounding box center [78, 53] width 74 height 9
click at [74, 62] on div "0917818499" at bounding box center [78, 64] width 68 height 6
type input "0917818499"
click at [85, 76] on input "SĐT Người Nhận" at bounding box center [78, 74] width 74 height 9
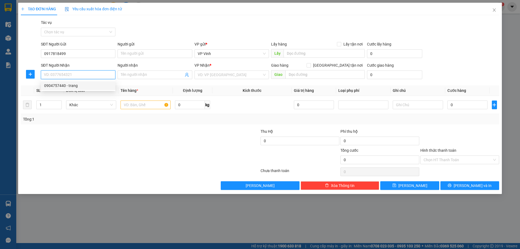
click at [79, 88] on div "0904757440 - trang" at bounding box center [78, 86] width 68 height 6
type input "0904757440"
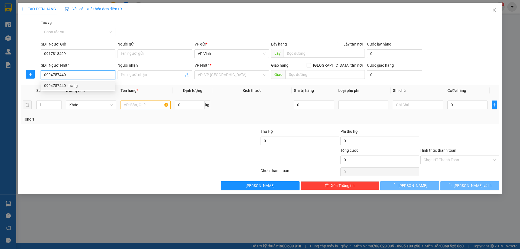
type input "trang"
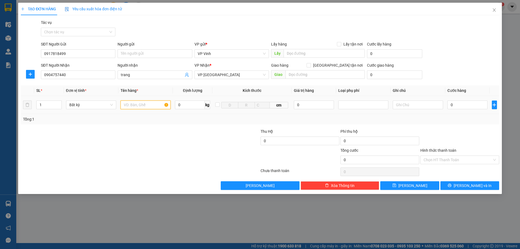
click at [134, 106] on input "text" at bounding box center [146, 105] width 50 height 9
type input "xốp"
click at [468, 105] on input "0" at bounding box center [468, 105] width 40 height 9
type input "5"
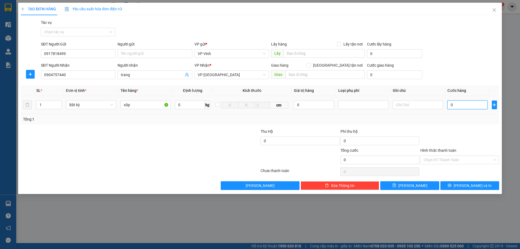
type input "5"
type input "50"
type input "500"
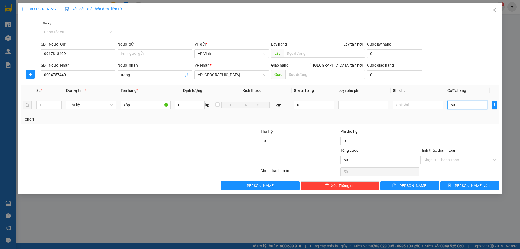
type input "500"
type input "5.000"
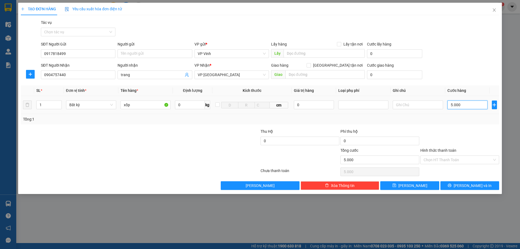
type input "50.000"
click at [472, 160] on input "Hình thức thanh toán" at bounding box center [458, 160] width 69 height 8
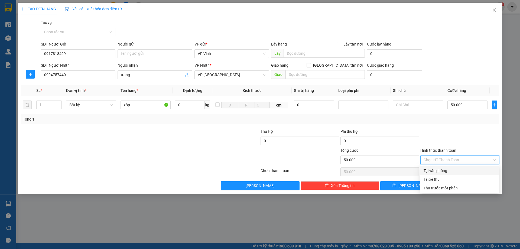
drag, startPoint x: 450, startPoint y: 169, endPoint x: 441, endPoint y: 134, distance: 36.1
click at [441, 134] on div "Transit Pickup Surcharge Ids Transit Deliver Surcharge Ids Transit Deliver Surc…" at bounding box center [260, 105] width 478 height 170
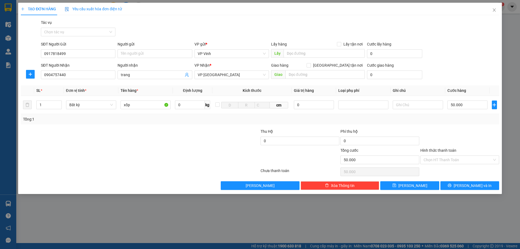
click at [441, 134] on div at bounding box center [460, 137] width 80 height 19
click at [328, 74] on input "text" at bounding box center [325, 74] width 79 height 9
click at [311, 67] on span at bounding box center [309, 65] width 4 height 4
click at [310, 67] on input "Giao tận nơi" at bounding box center [309, 65] width 4 height 4
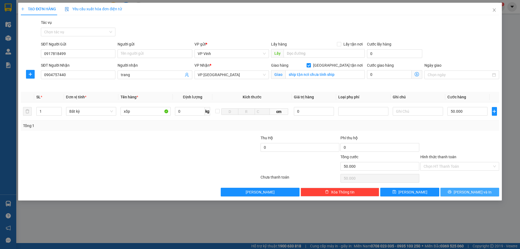
click at [458, 193] on button "Lưu và In" at bounding box center [469, 192] width 59 height 9
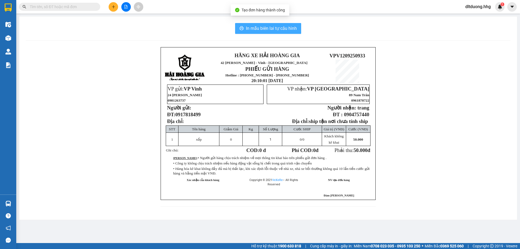
click at [269, 28] on span "In mẫu biên lai tự cấu hình" at bounding box center [271, 28] width 51 height 7
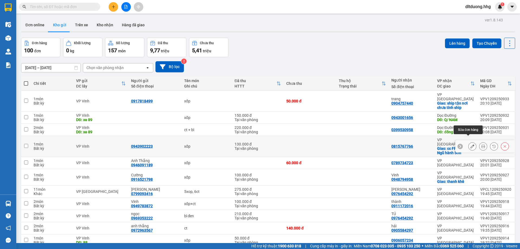
click at [471, 144] on icon at bounding box center [473, 146] width 4 height 4
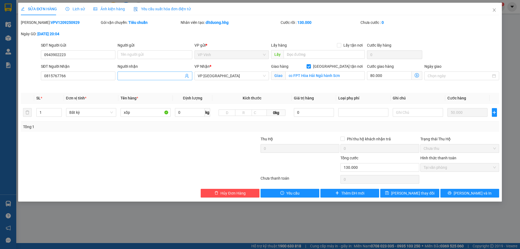
click at [132, 77] on input "Người nhận" at bounding box center [152, 76] width 63 height 6
click at [416, 195] on span "Lưu thay đổi" at bounding box center [412, 193] width 43 height 6
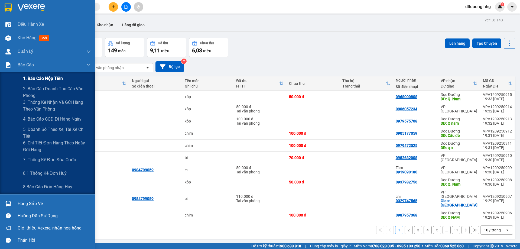
scroll to position [25, 0]
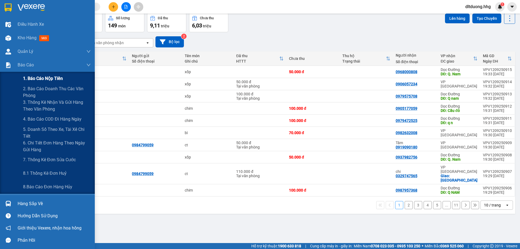
click at [33, 80] on span "1. Báo cáo nộp tiền" at bounding box center [43, 78] width 40 height 7
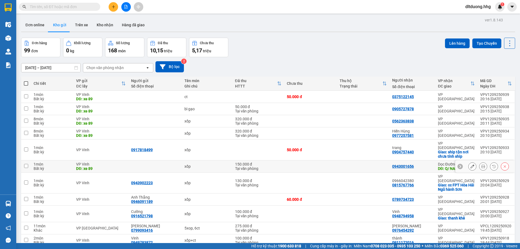
scroll to position [27, 0]
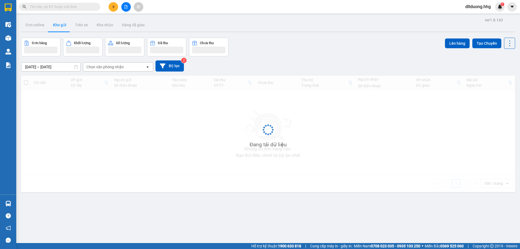
click at [69, 9] on input "text" at bounding box center [62, 7] width 64 height 6
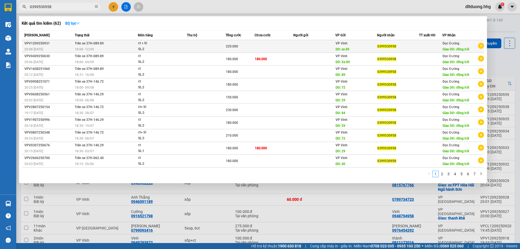
type input "0399530958"
click at [173, 47] on div "SL: 2" at bounding box center [158, 49] width 41 height 6
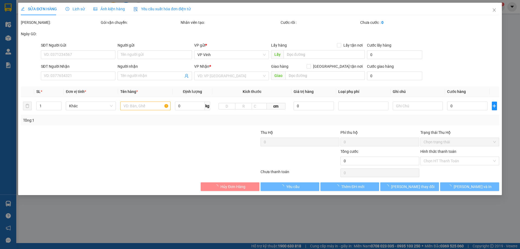
type input "xe 89"
type input "0399530958"
type input "đồng hới"
type input "220.000"
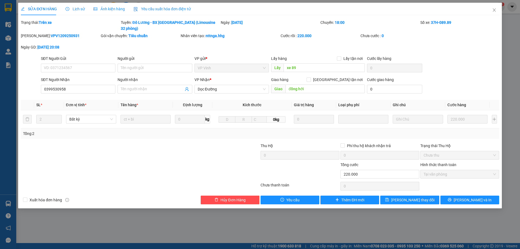
click at [77, 9] on span "Lịch sử" at bounding box center [75, 9] width 19 height 4
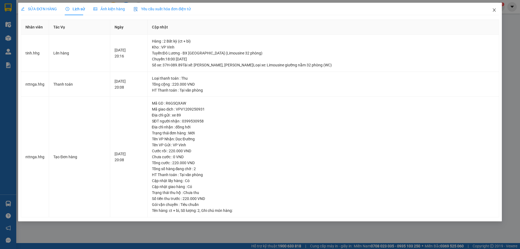
click at [497, 9] on span "Close" at bounding box center [494, 10] width 15 height 15
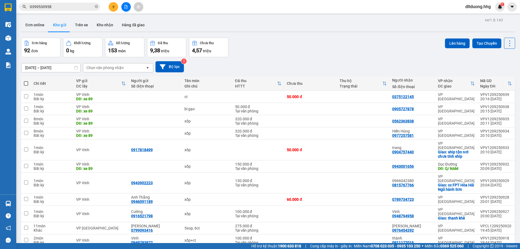
click at [90, 8] on input "0399530958" at bounding box center [62, 7] width 64 height 6
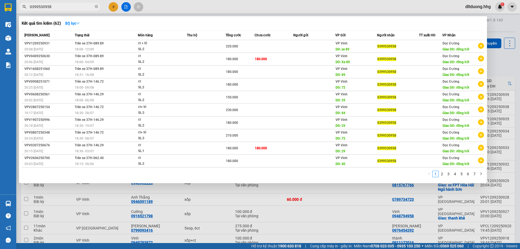
click at [90, 8] on input "0399530958" at bounding box center [62, 7] width 64 height 6
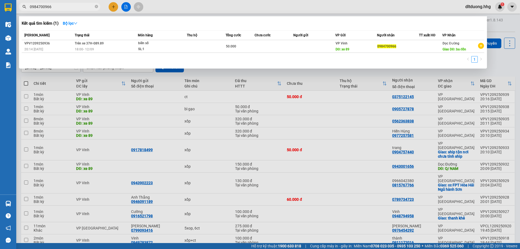
click at [61, 9] on input "0984700966" at bounding box center [62, 7] width 64 height 6
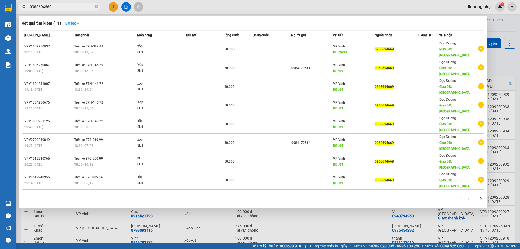
type input "0968694669"
click at [506, 71] on div at bounding box center [260, 124] width 520 height 249
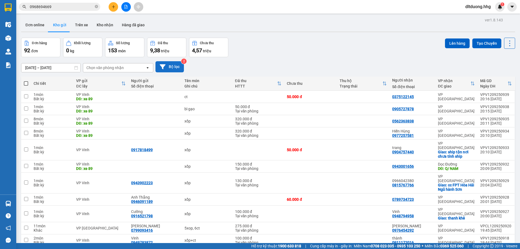
click at [166, 67] on button "Bộ lọc" at bounding box center [169, 66] width 28 height 11
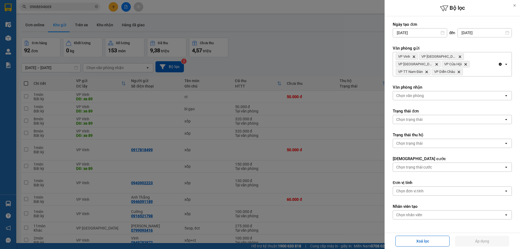
click at [515, 6] on icon at bounding box center [515, 6] width 4 height 4
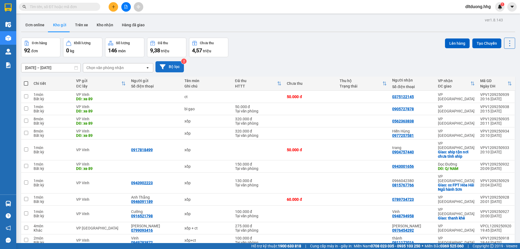
click at [171, 64] on button "Bộ lọc" at bounding box center [169, 66] width 28 height 11
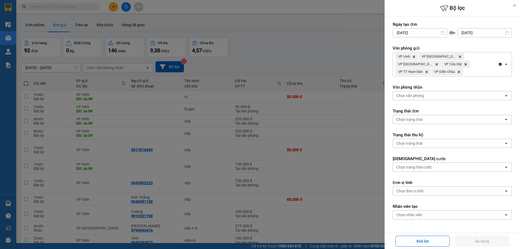
click at [464, 64] on icon "Delete" at bounding box center [465, 64] width 3 height 3
click at [414, 56] on icon "Delete" at bounding box center [413, 56] width 3 height 3
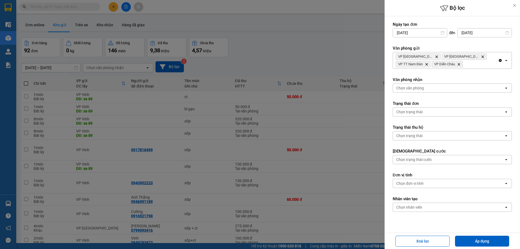
click at [426, 63] on icon "VP TT Nam Đàn, close by backspace" at bounding box center [427, 64] width 2 height 2
click at [481, 55] on icon "Delete" at bounding box center [482, 56] width 3 height 3
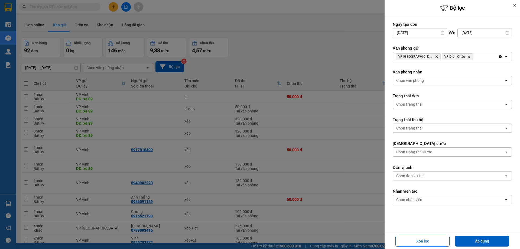
click at [467, 56] on icon "Delete" at bounding box center [468, 56] width 3 height 3
click at [498, 240] on button "Áp dụng" at bounding box center [482, 241] width 54 height 11
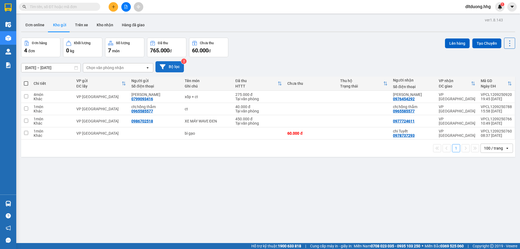
click at [165, 67] on icon at bounding box center [163, 67] width 6 height 6
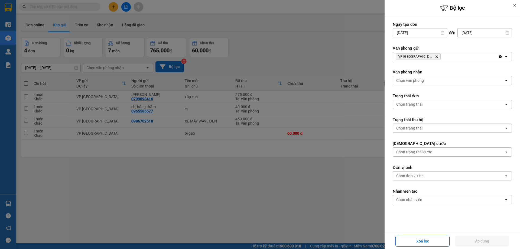
click at [429, 60] on div "VP Can Lộc Delete" at bounding box center [445, 56] width 105 height 9
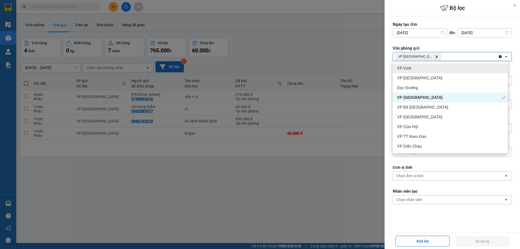
click at [414, 70] on div "VP Vinh" at bounding box center [450, 68] width 115 height 10
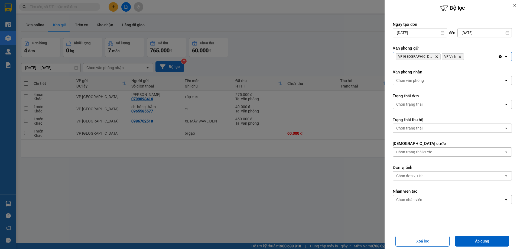
click at [459, 57] on div "VP Can Lộc Delete VP Vinh Delete" at bounding box center [445, 56] width 105 height 9
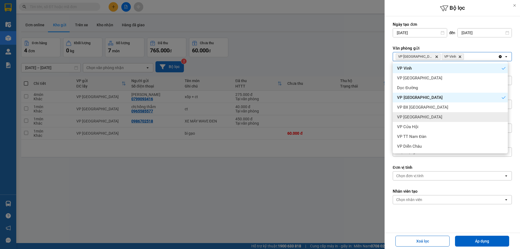
click at [411, 116] on span "VP Cầu Yên Xuân" at bounding box center [419, 116] width 45 height 5
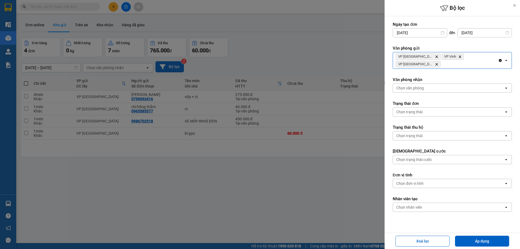
click at [489, 56] on div "VP Can Lộc Delete VP Vinh Delete VP Cầu Yên Xuân Delete" at bounding box center [445, 60] width 105 height 16
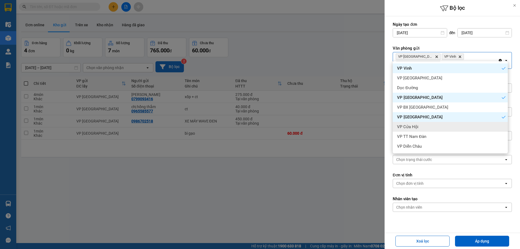
click at [418, 127] on div "VP Cửa Hội" at bounding box center [450, 127] width 115 height 10
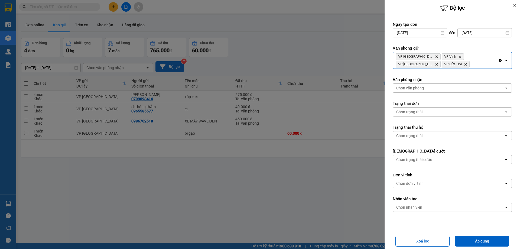
click at [446, 65] on div "VP Can Lộc Delete VP Vinh Delete VP Cầu Yên Xuân Delete VP Cửa Hội Delete" at bounding box center [445, 60] width 105 height 16
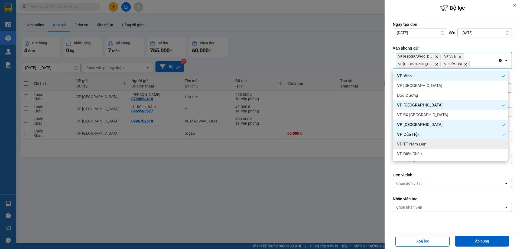
click at [419, 146] on span "VP TT Nam Đàn" at bounding box center [411, 143] width 29 height 5
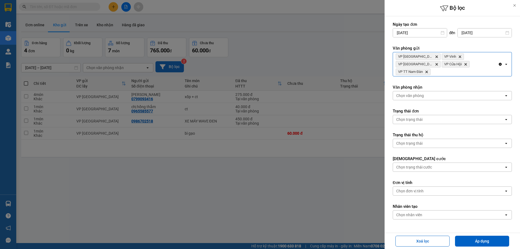
click at [472, 63] on div "VP Can Lộc Delete VP Vinh Delete VP Cầu Yên Xuân Delete VP Cửa Hội Delete VP TT…" at bounding box center [445, 64] width 105 height 24
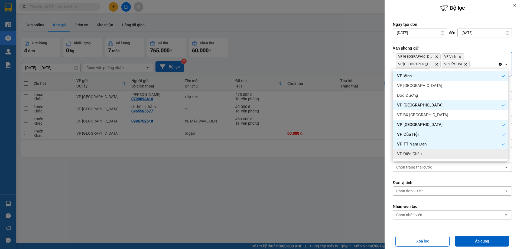
click at [428, 153] on div "VP Diễn Châu" at bounding box center [450, 154] width 115 height 10
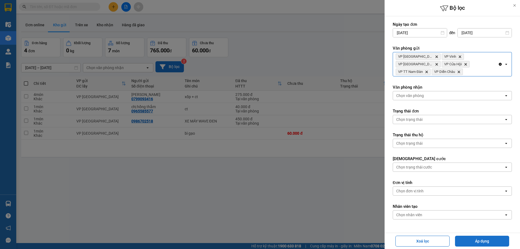
click at [501, 241] on button "Áp dụng" at bounding box center [482, 241] width 54 height 11
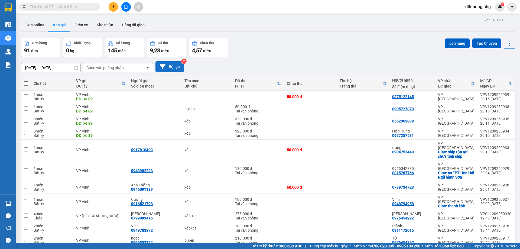
click at [25, 82] on span at bounding box center [26, 83] width 4 height 4
click at [26, 81] on input "checkbox" at bounding box center [26, 81] width 0 height 0
checkbox input "true"
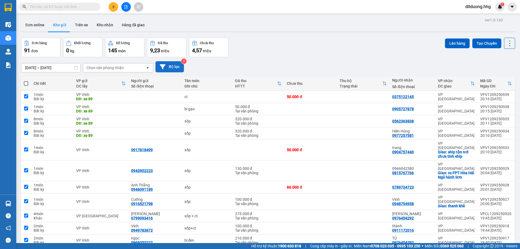
checkbox input "true"
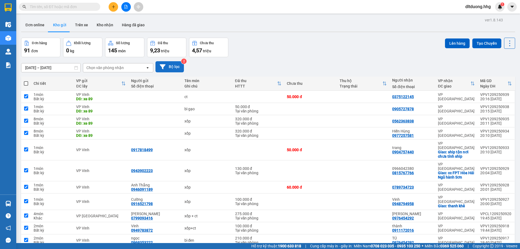
checkbox input "true"
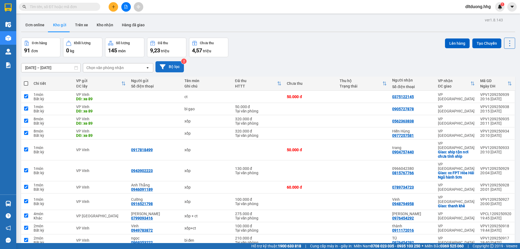
checkbox input "true"
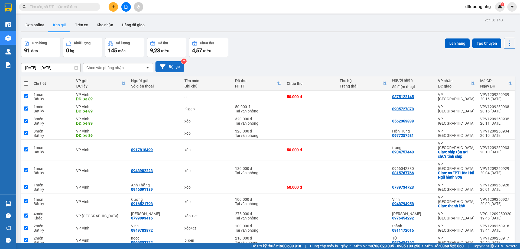
checkbox input "true"
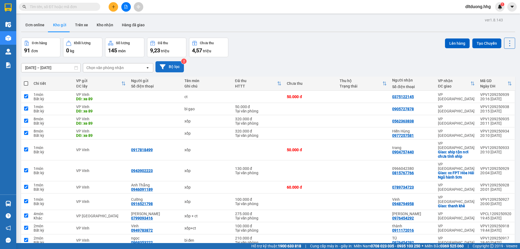
checkbox input "true"
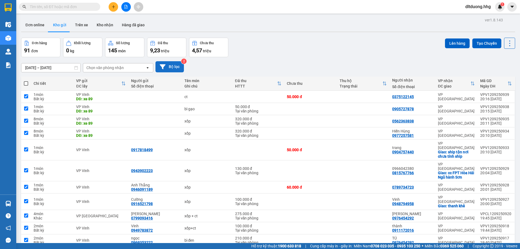
checkbox input "true"
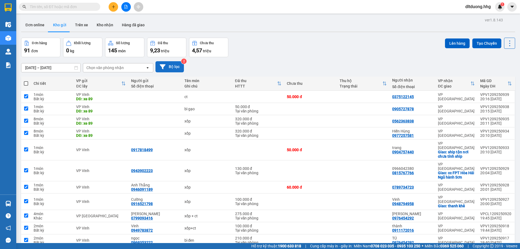
checkbox input "true"
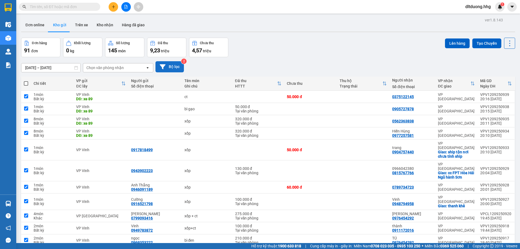
checkbox input "true"
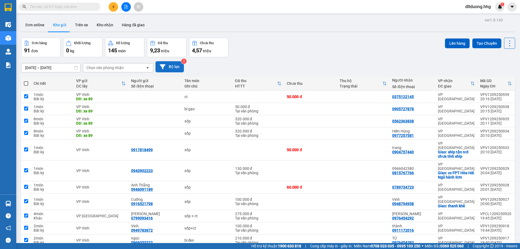
checkbox input "true"
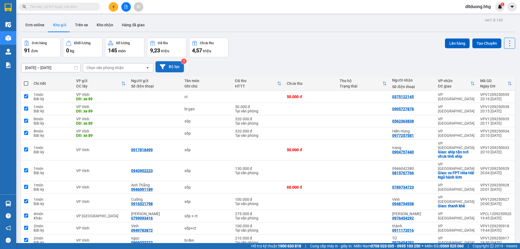
checkbox input "true"
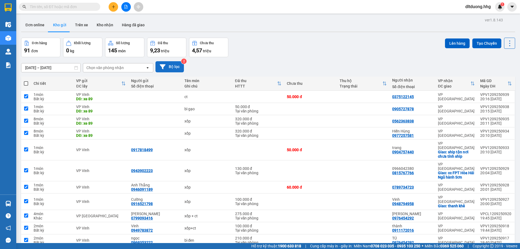
checkbox input "true"
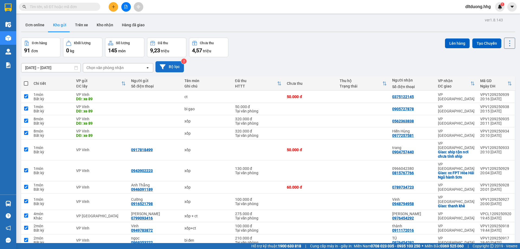
checkbox input "true"
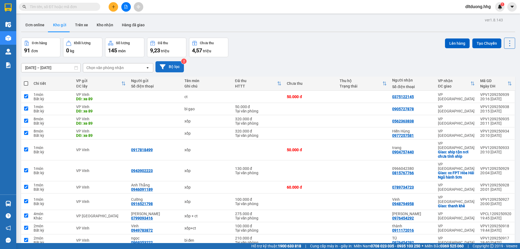
checkbox input "true"
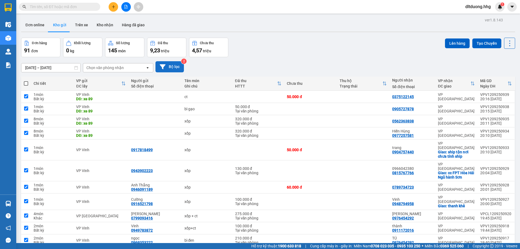
checkbox input "true"
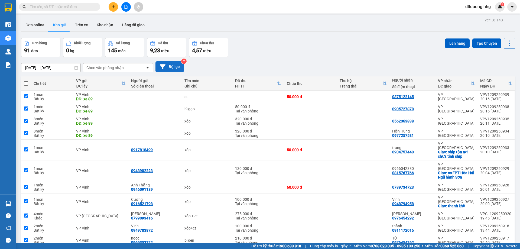
checkbox input "true"
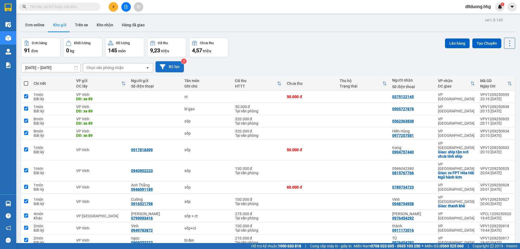
checkbox input "true"
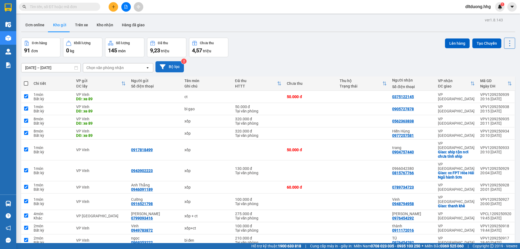
checkbox input "true"
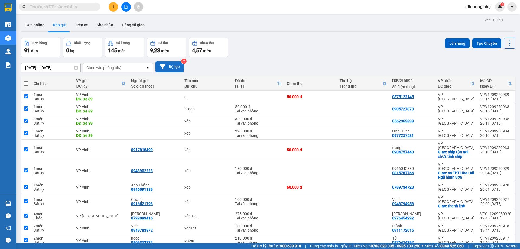
checkbox input "true"
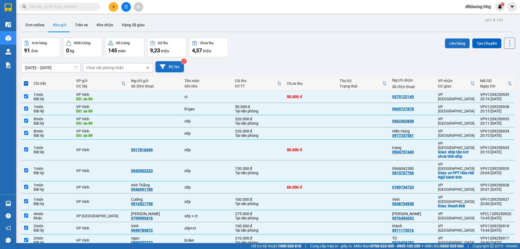
click at [445, 40] on button "Lên hàng" at bounding box center [457, 43] width 25 height 10
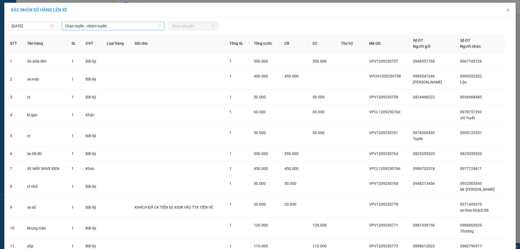
click at [72, 26] on span "Chọn tuyến - nhóm tuyến" at bounding box center [113, 26] width 96 height 8
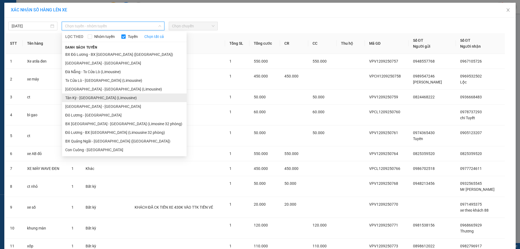
click at [93, 96] on li "Tân Kỳ - Đà Nẵng (Limousine)" at bounding box center [124, 97] width 125 height 9
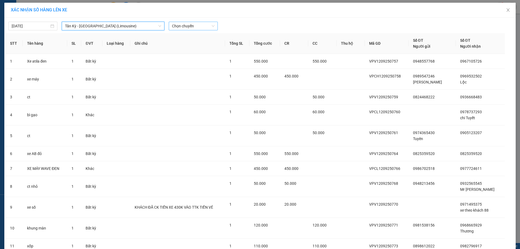
click at [185, 25] on span "Chọn chuyến" at bounding box center [193, 26] width 43 height 8
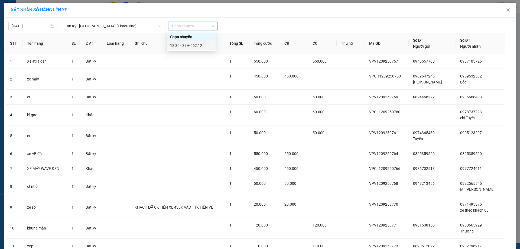
click at [186, 44] on div "18:30 - 37H-062.12" at bounding box center [191, 46] width 42 height 6
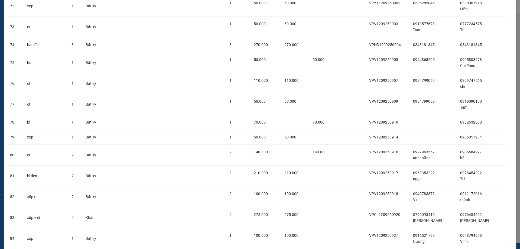
scroll to position [1549, 0]
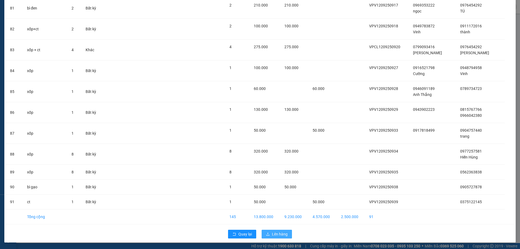
click at [268, 233] on icon "upload" at bounding box center [268, 234] width 4 height 4
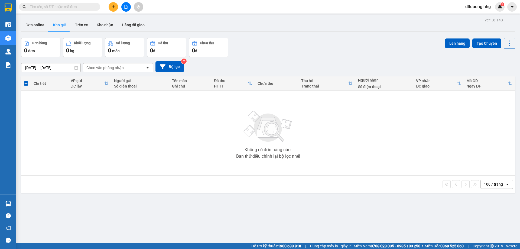
click at [46, 68] on input "12/09/2025 – 12/09/2025" at bounding box center [50, 67] width 59 height 9
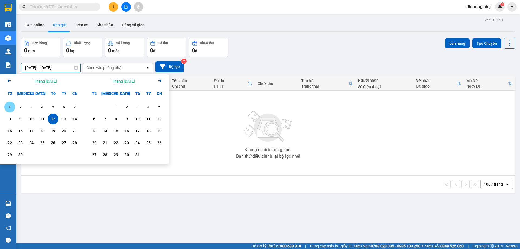
click at [12, 109] on div "1" at bounding box center [10, 107] width 8 height 7
click at [57, 118] on div "12" at bounding box center [53, 119] width 11 height 11
type input "01/09/2025 – 12/09/2025"
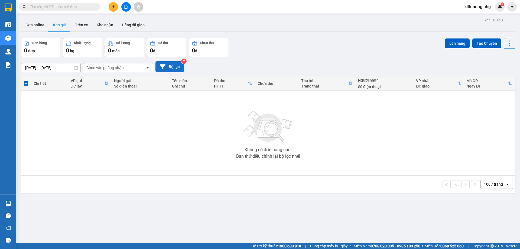
click at [171, 65] on button "Bộ lọc" at bounding box center [169, 66] width 28 height 11
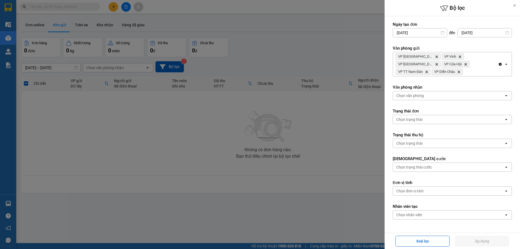
click at [307, 120] on div at bounding box center [260, 124] width 520 height 249
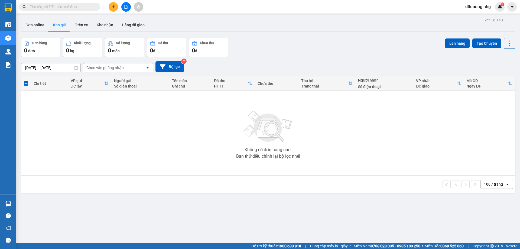
click at [473, 9] on span "dltduong.hhg" at bounding box center [478, 6] width 34 height 7
click at [474, 17] on span "Đăng xuất" at bounding box center [480, 17] width 24 height 6
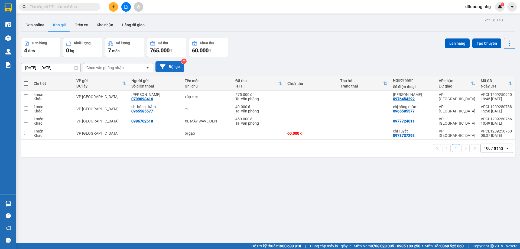
click at [170, 67] on button "Bộ lọc" at bounding box center [169, 66] width 28 height 11
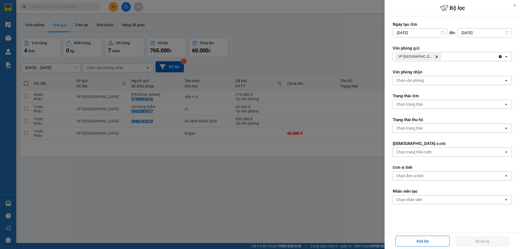
click at [430, 57] on div "VP Can Lộc Delete" at bounding box center [445, 56] width 105 height 9
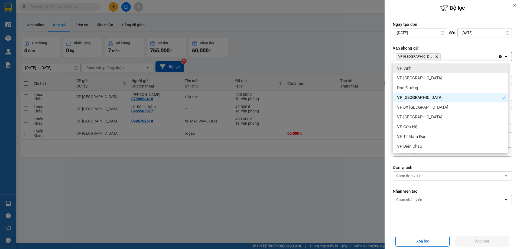
click at [420, 68] on div "VP Vinh" at bounding box center [450, 68] width 115 height 10
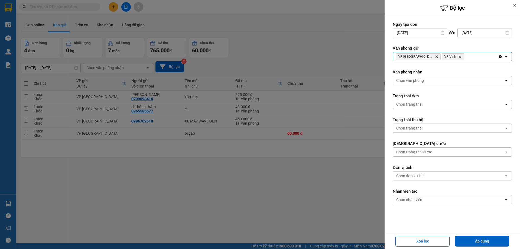
click at [453, 56] on div "VP Can Lộc Delete VP Vinh Delete" at bounding box center [445, 56] width 105 height 9
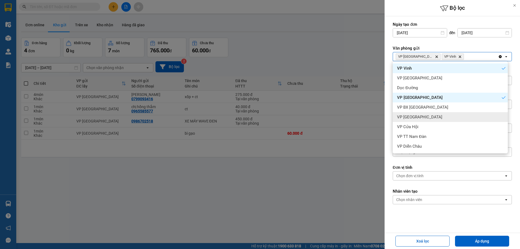
click at [419, 115] on span "VP [GEOGRAPHIC_DATA]" at bounding box center [419, 116] width 45 height 5
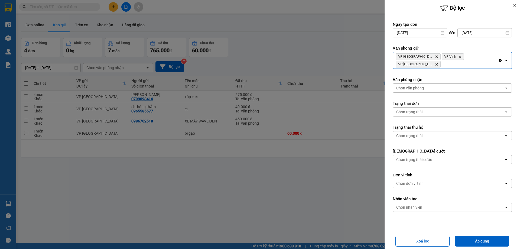
click at [489, 57] on div "VP Can Lộc Delete VP Vinh Delete VP Cầu [GEOGRAPHIC_DATA] Delete" at bounding box center [445, 60] width 105 height 16
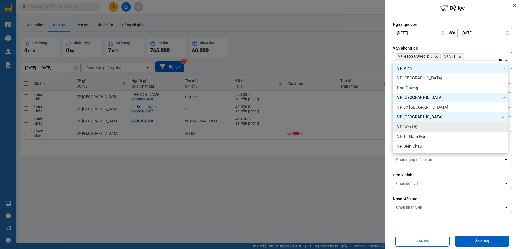
click at [424, 129] on div "VP Cửa Hội" at bounding box center [450, 127] width 115 height 10
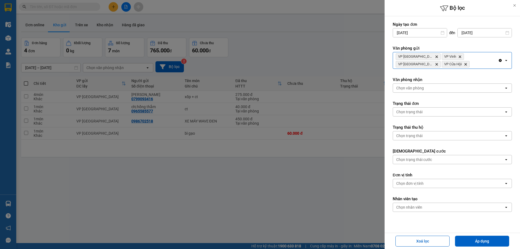
click at [442, 66] on div "VP Can Lộc Delete VP Vinh Delete VP Cầu [GEOGRAPHIC_DATA] Delete VP Cửa Hội Del…" at bounding box center [445, 60] width 105 height 16
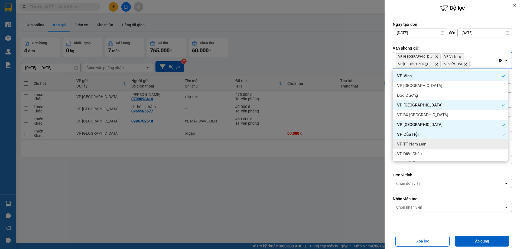
click at [419, 142] on span "VP TT Nam Đàn" at bounding box center [411, 143] width 29 height 5
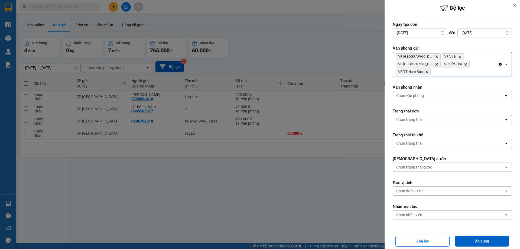
click at [471, 63] on div "VP Can Lộc Delete VP Vinh Delete VP Cầu [GEOGRAPHIC_DATA] Delete VP Cửa Hội Del…" at bounding box center [445, 64] width 105 height 24
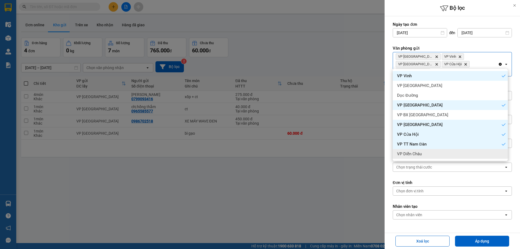
click at [412, 157] on div "VP Diễn Châu" at bounding box center [450, 154] width 115 height 10
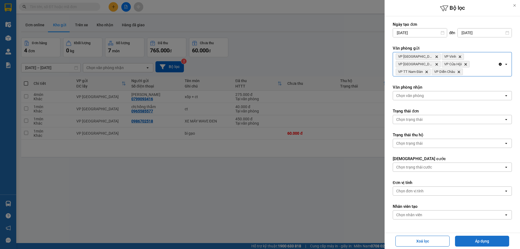
click at [485, 245] on button "Áp dụng" at bounding box center [482, 241] width 54 height 11
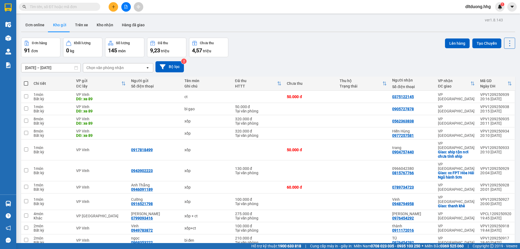
click at [469, 8] on span "dltduong.hhg" at bounding box center [478, 6] width 34 height 7
click at [470, 19] on span "Đăng xuất" at bounding box center [480, 17] width 24 height 6
